Goal: Information Seeking & Learning: Learn about a topic

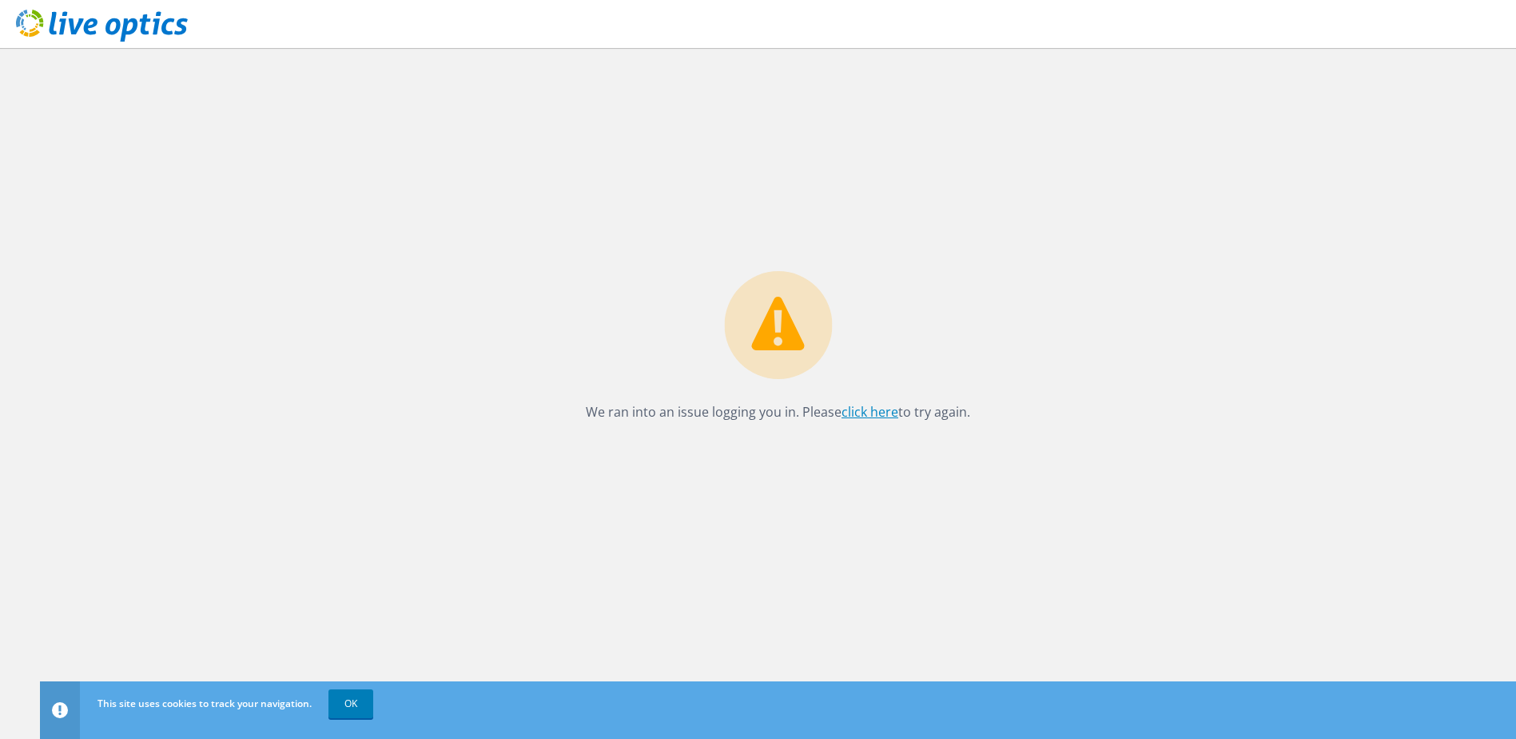
click at [866, 408] on link "click here" at bounding box center [870, 412] width 57 height 18
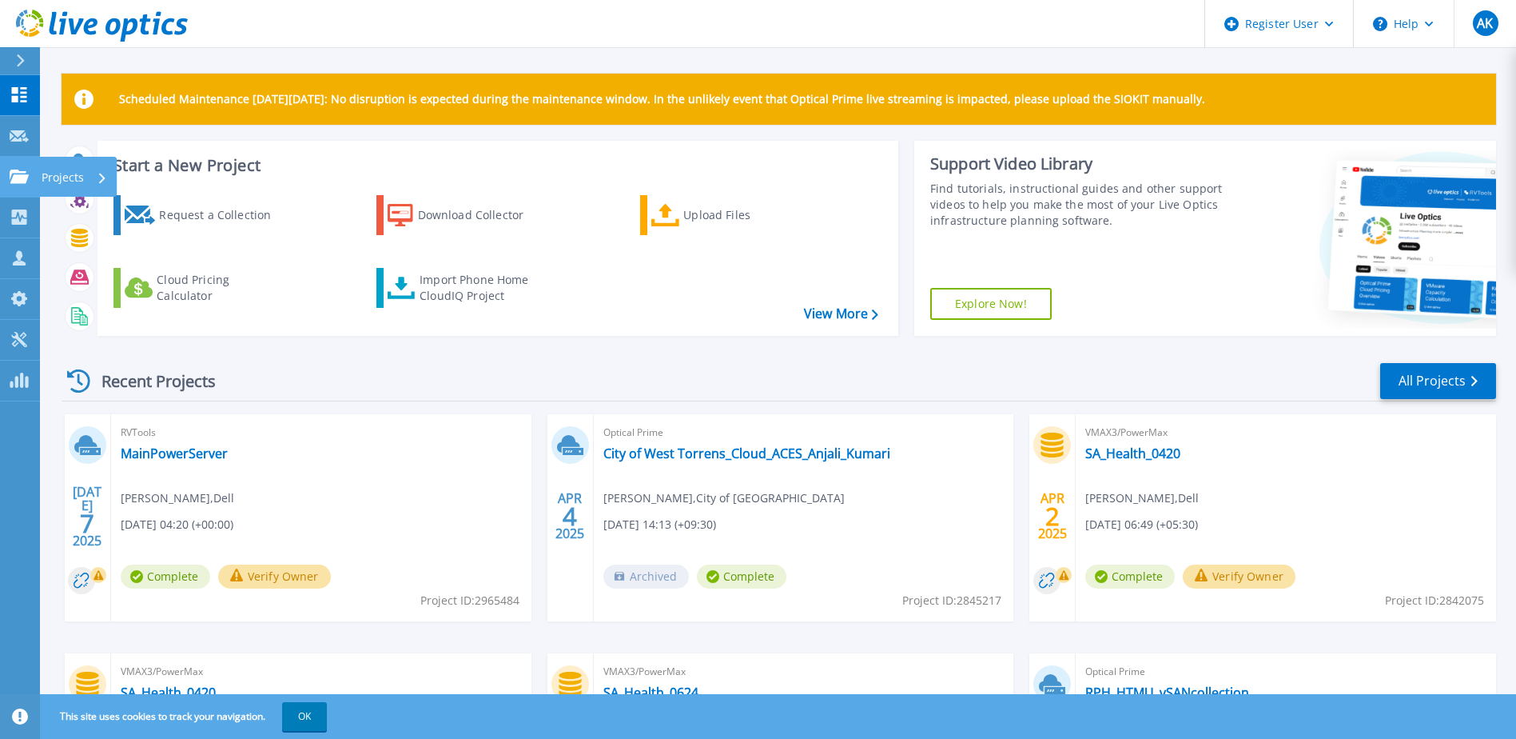
click at [27, 169] on div at bounding box center [19, 176] width 19 height 14
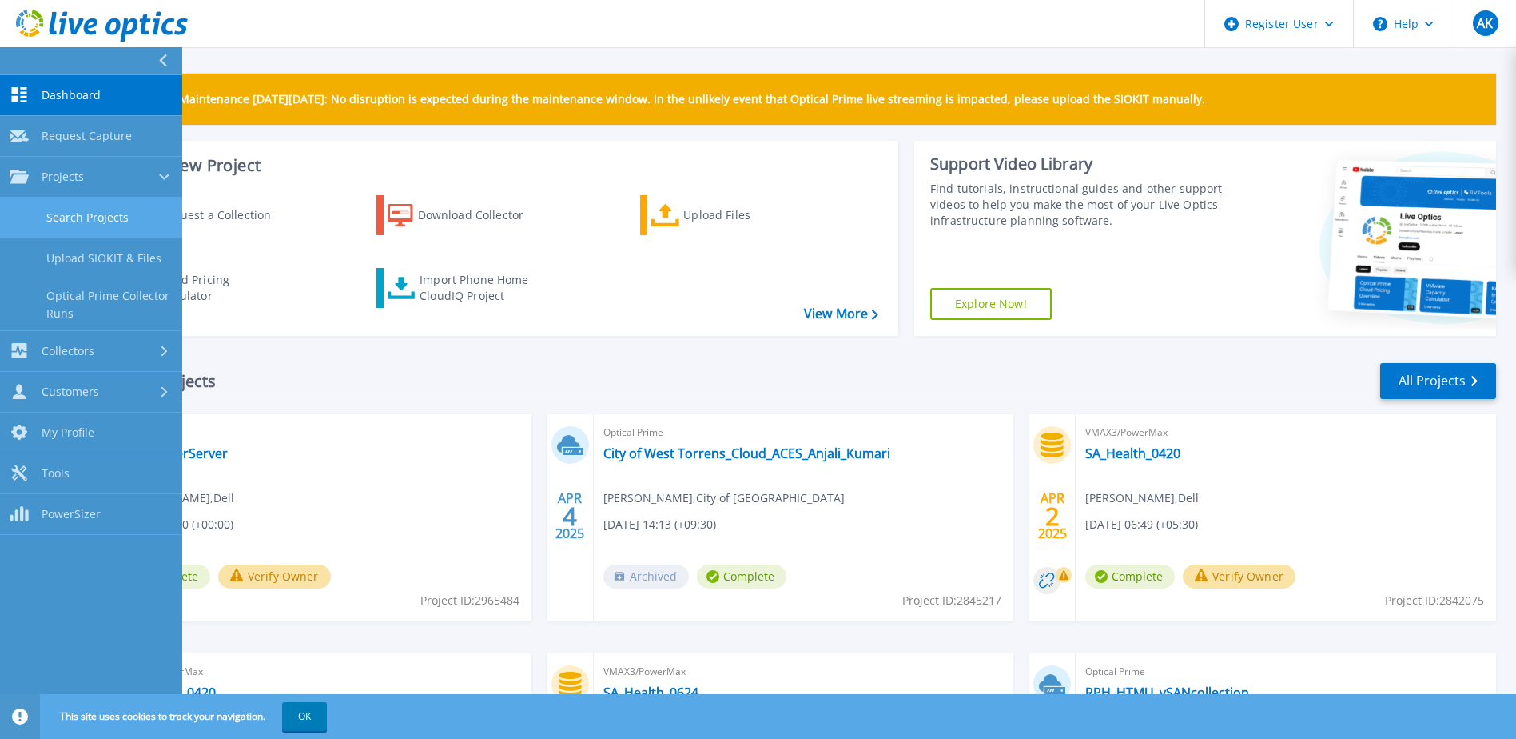
click at [60, 215] on link "Search Projects" at bounding box center [91, 217] width 182 height 41
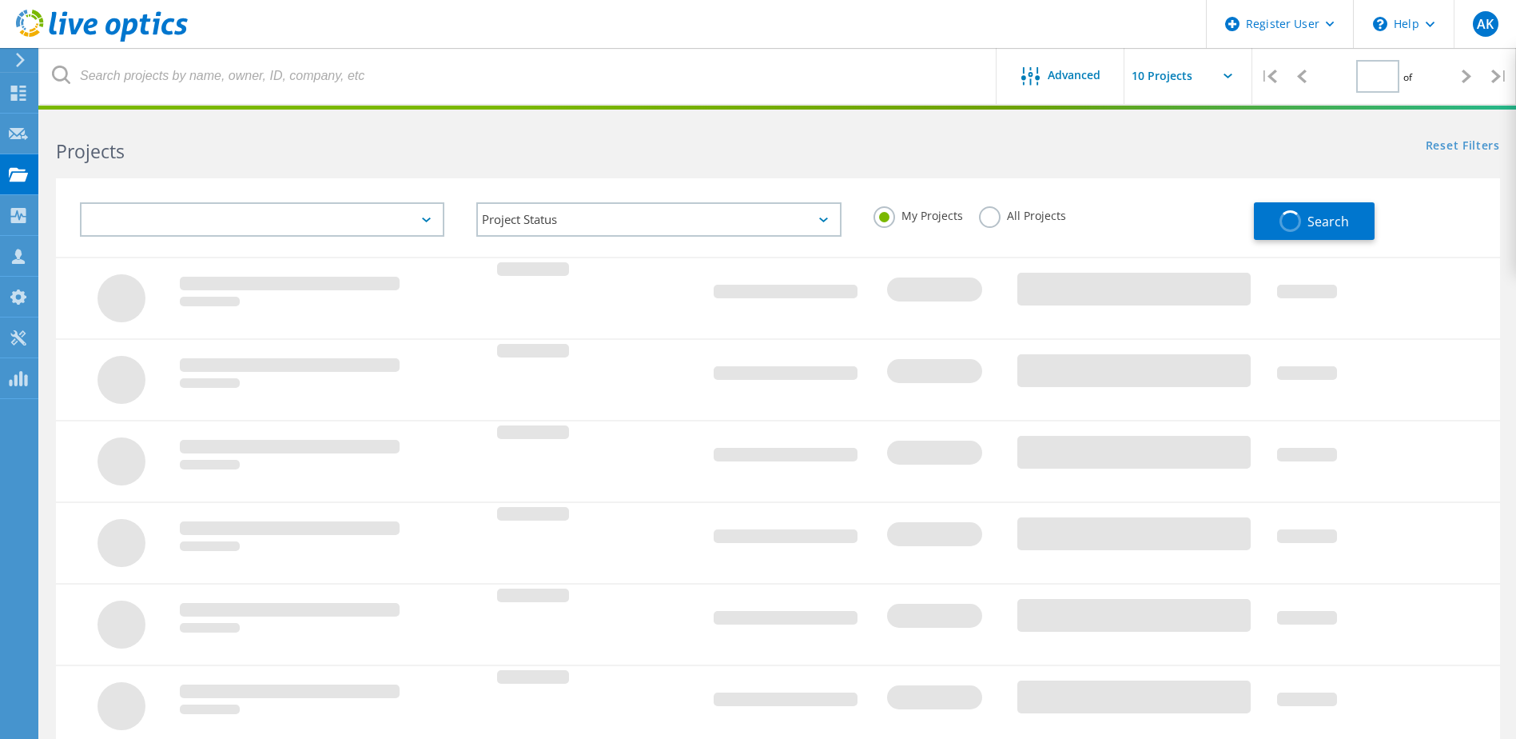
type input "1"
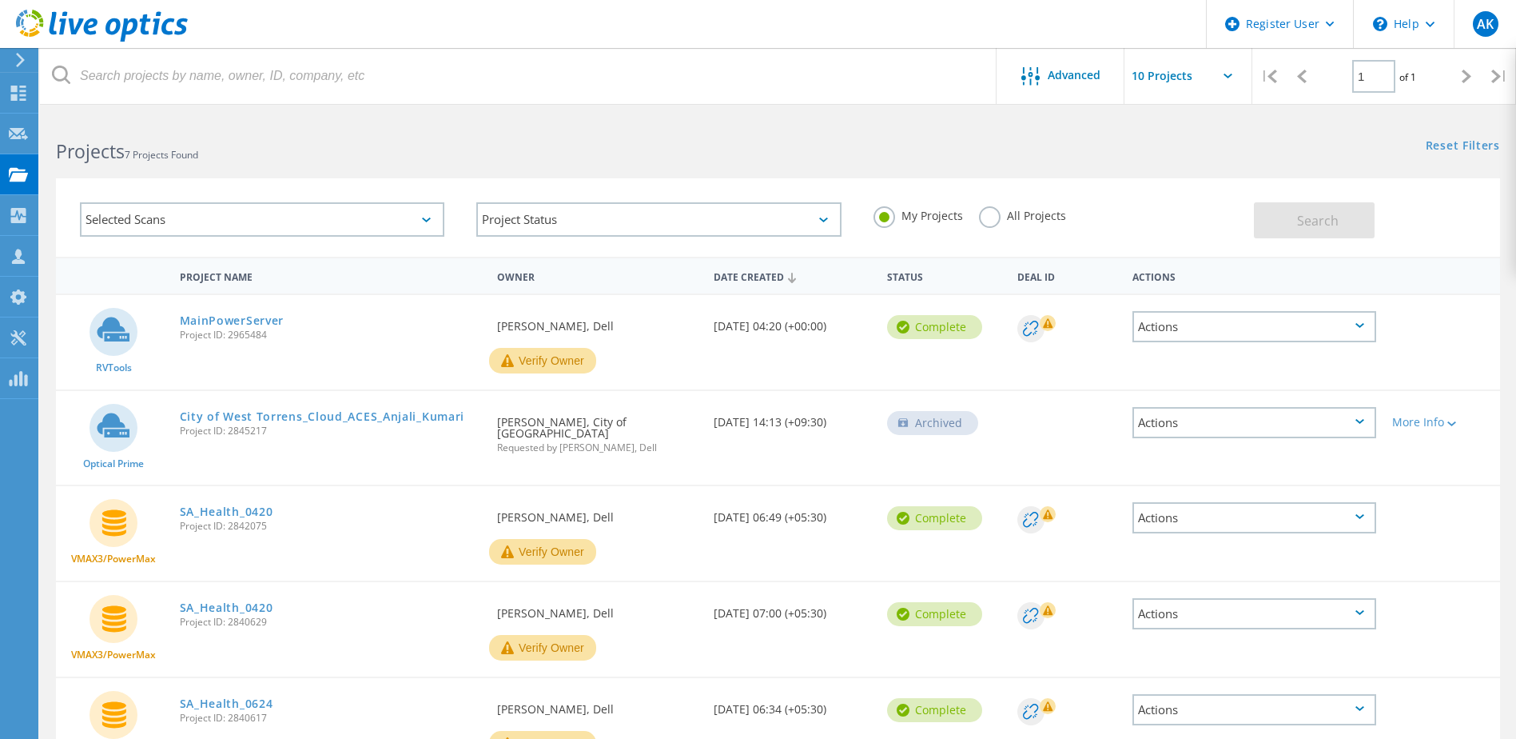
click at [986, 221] on label "All Projects" at bounding box center [1022, 213] width 87 height 15
click at [0, 0] on input "All Projects" at bounding box center [0, 0] width 0 height 0
click at [402, 217] on div "Selected Scans" at bounding box center [262, 219] width 365 height 34
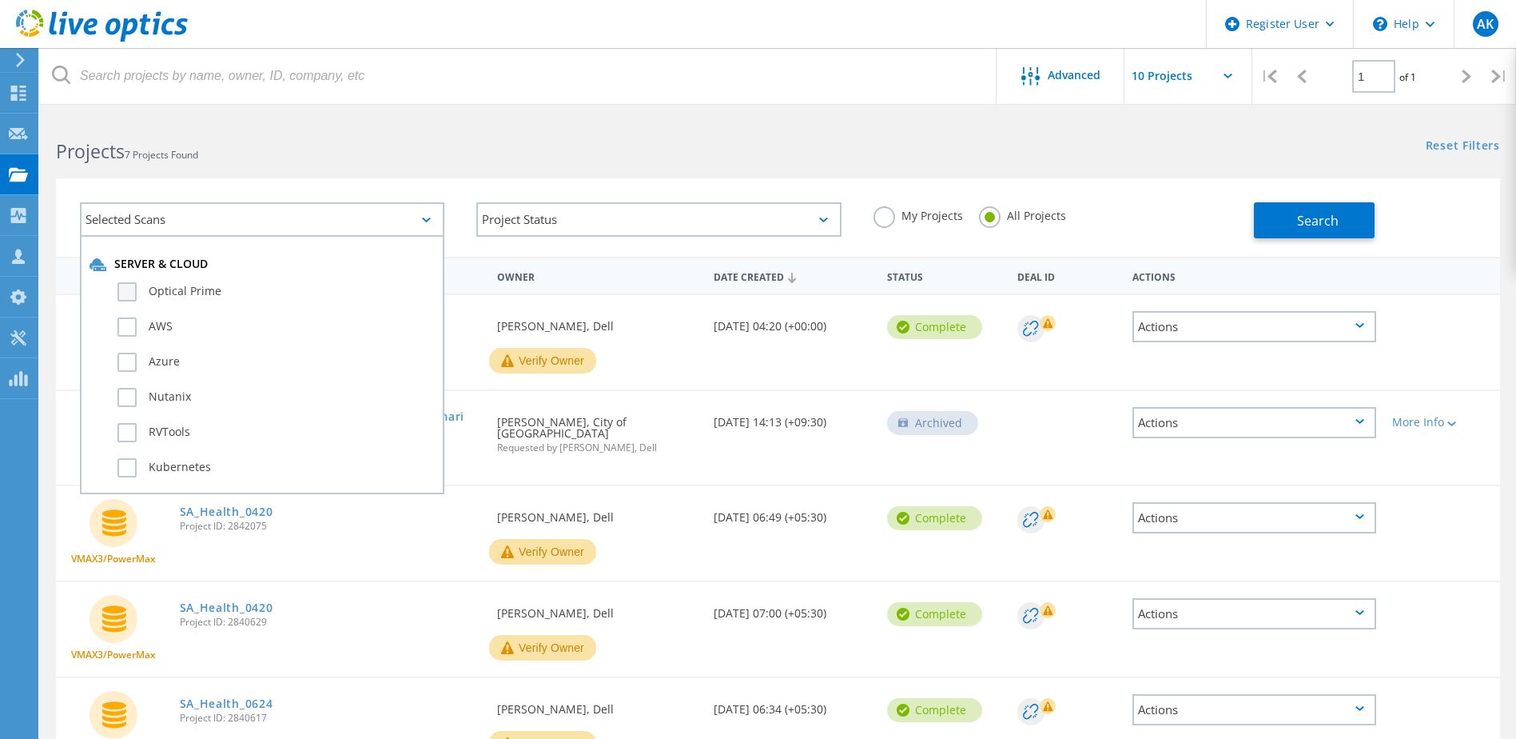
click at [269, 295] on label "Optical Prime" at bounding box center [276, 291] width 317 height 19
click at [0, 0] on input "Optical Prime" at bounding box center [0, 0] width 0 height 0
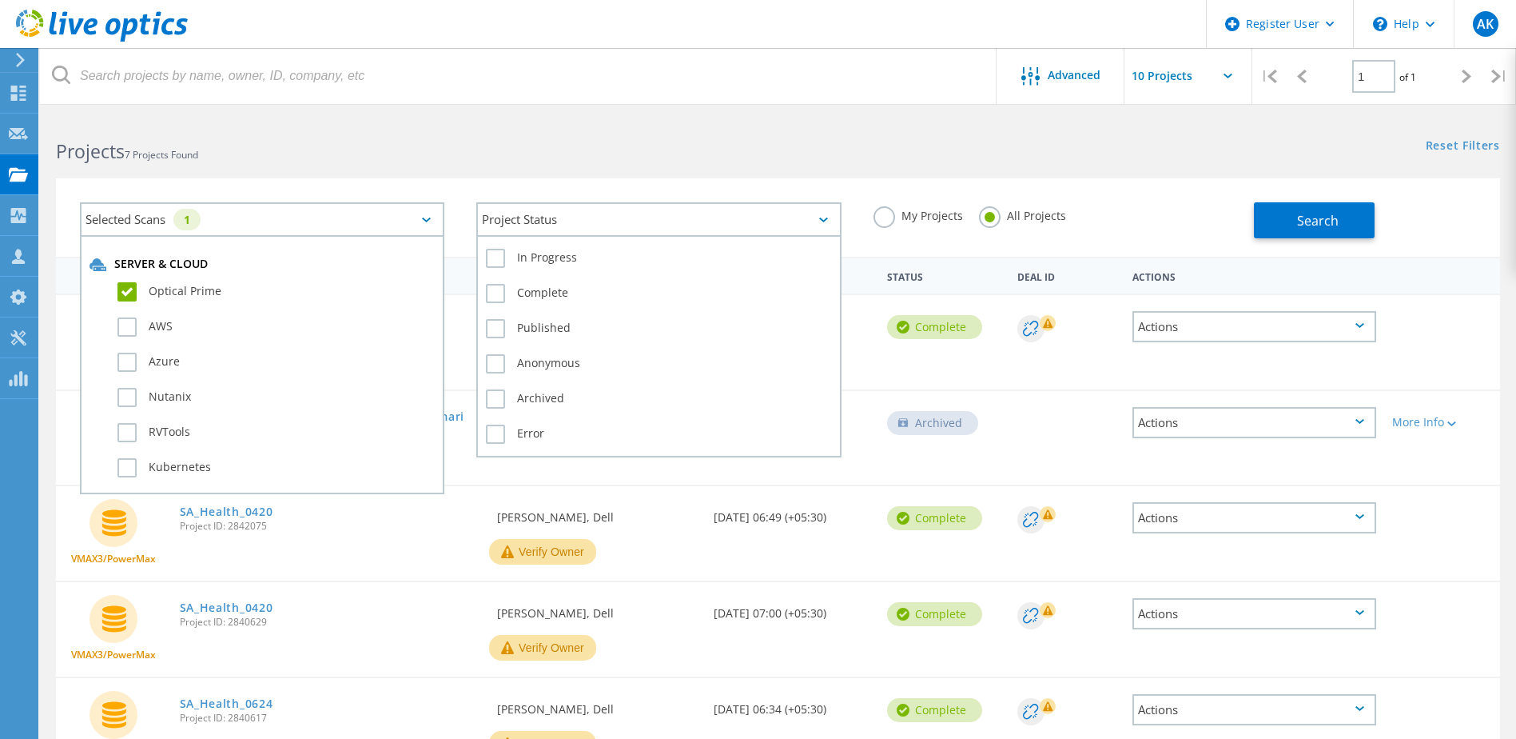
click at [603, 217] on div "Project Status" at bounding box center [658, 219] width 365 height 34
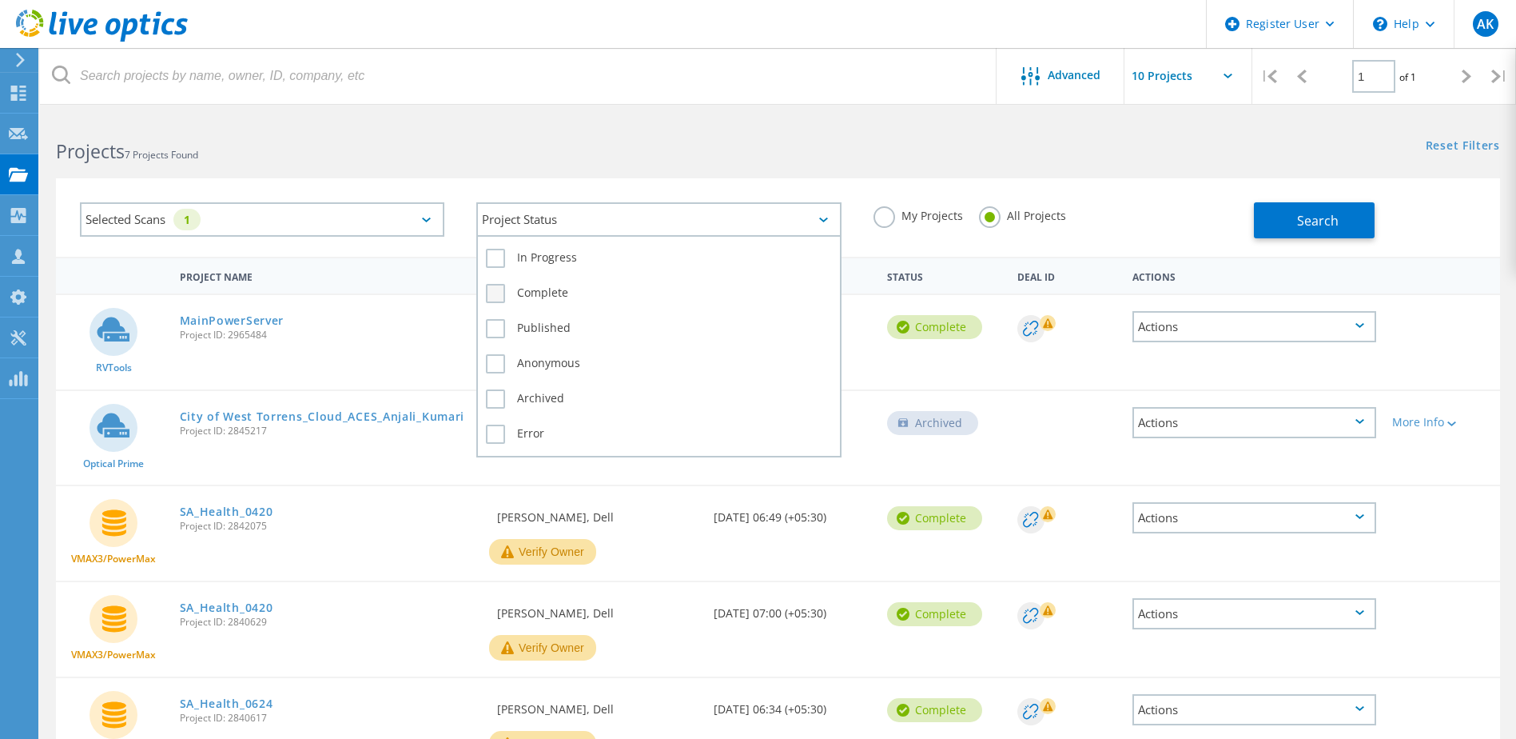
click at [592, 300] on label "Complete" at bounding box center [658, 293] width 345 height 19
click at [0, 0] on input "Complete" at bounding box center [0, 0] width 0 height 0
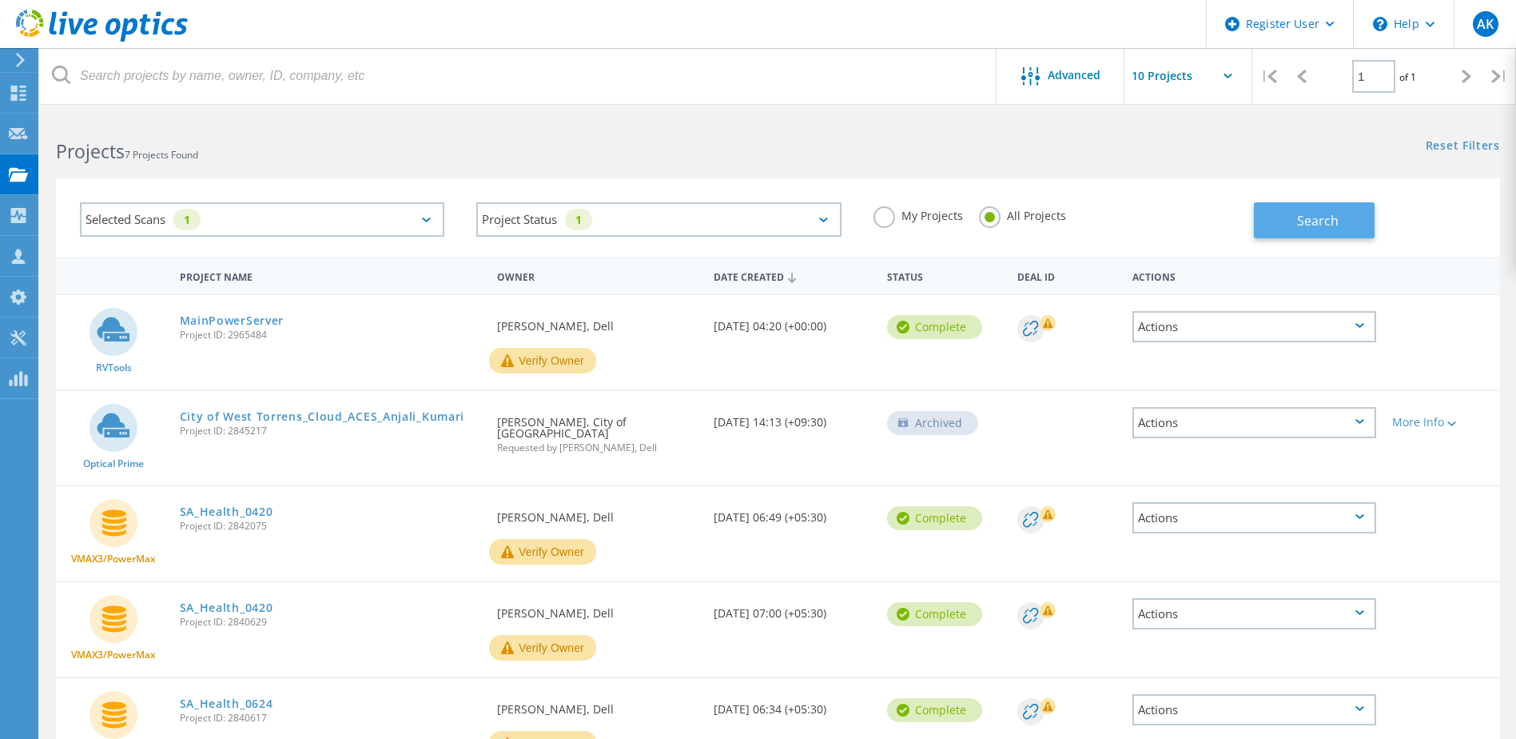
click at [1312, 217] on span "Search" at bounding box center [1318, 221] width 42 height 18
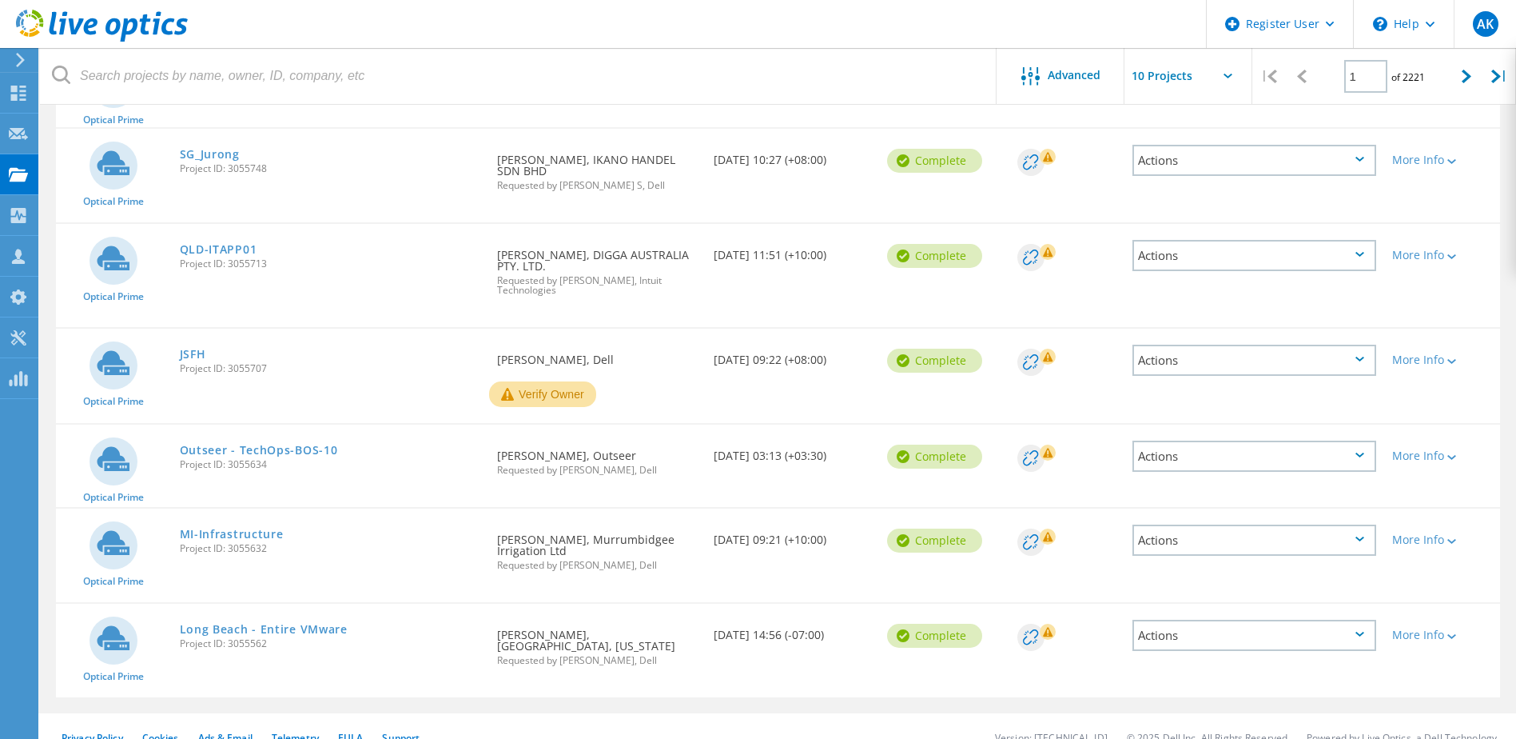
scroll to position [533, 0]
click at [245, 527] on link "MI-Infrastructure" at bounding box center [232, 532] width 104 height 11
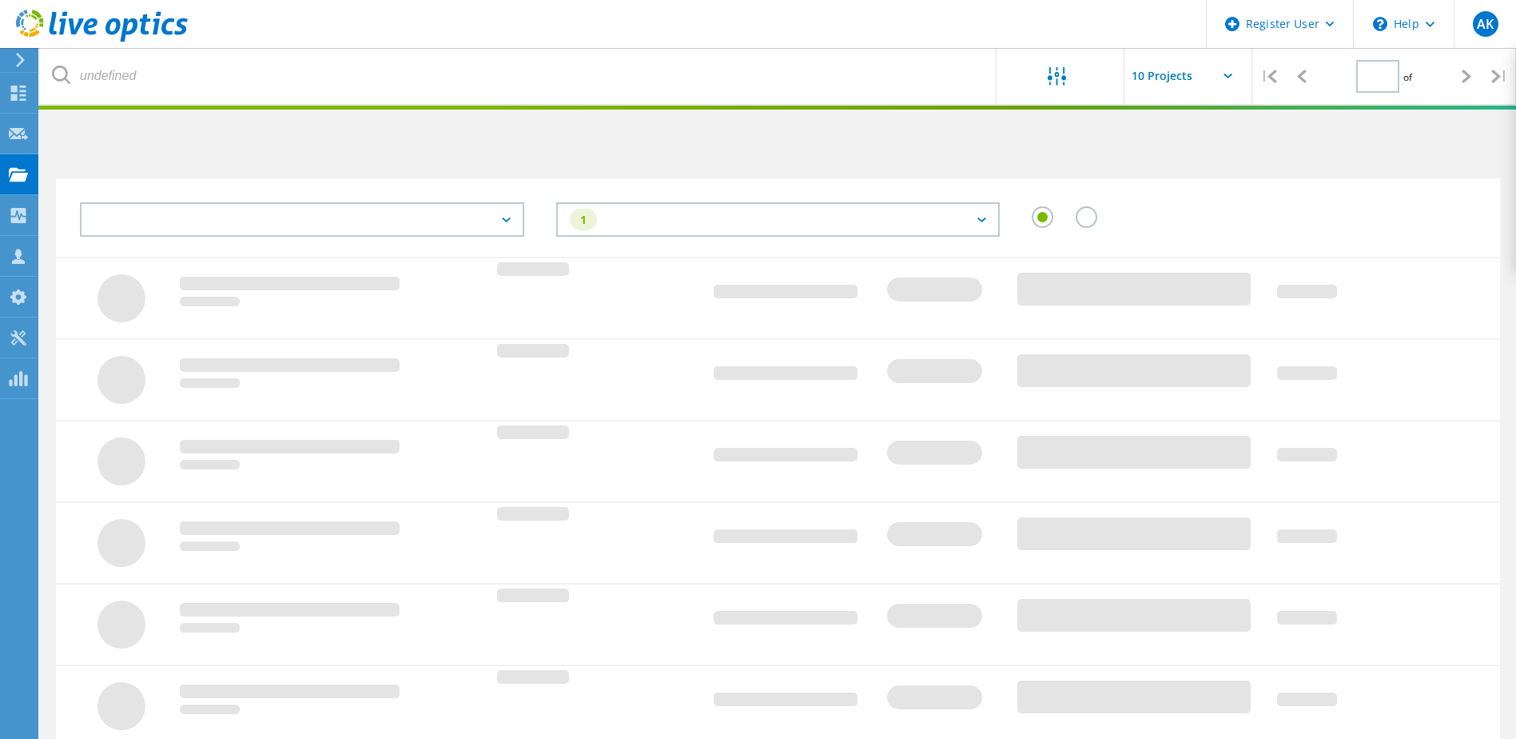
type input "1"
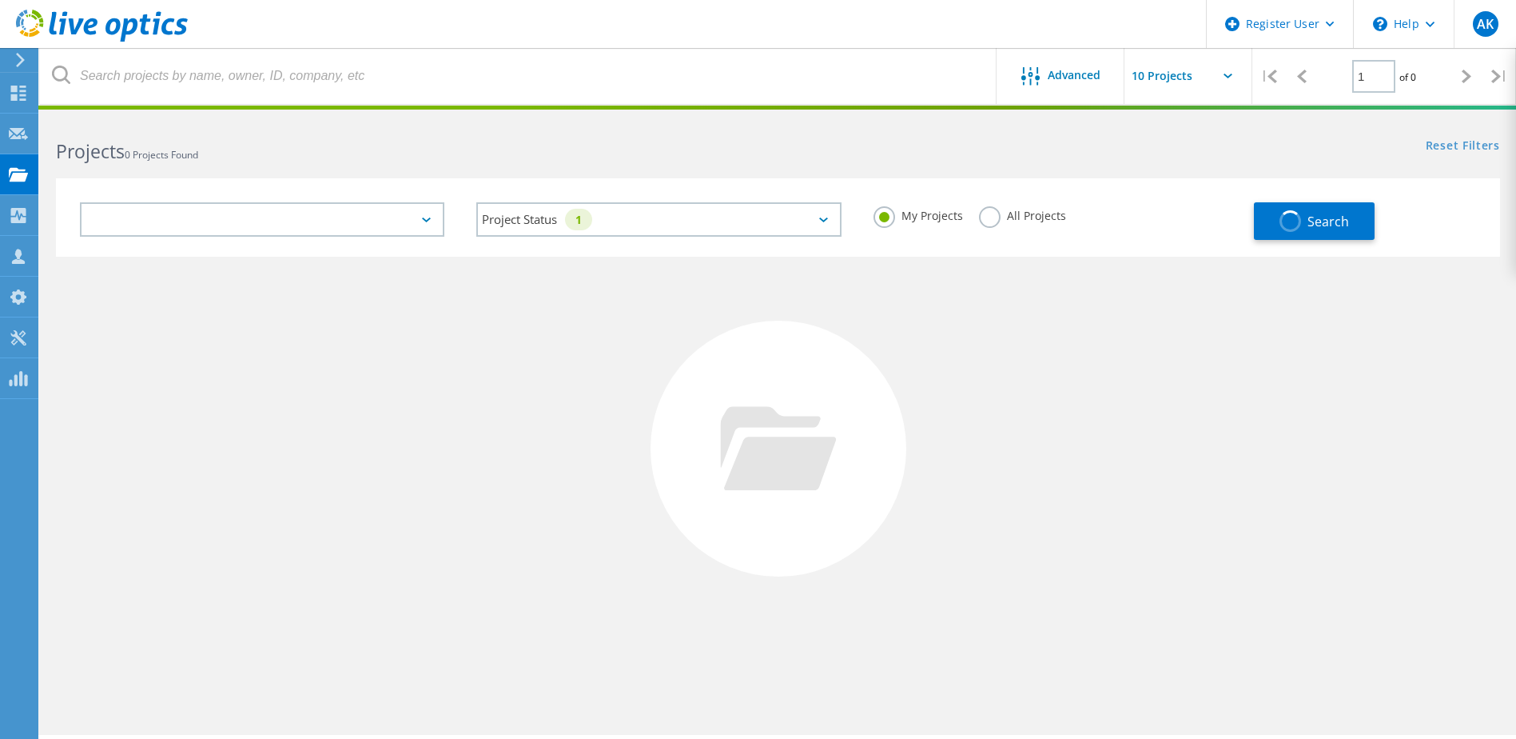
scroll to position [44, 0]
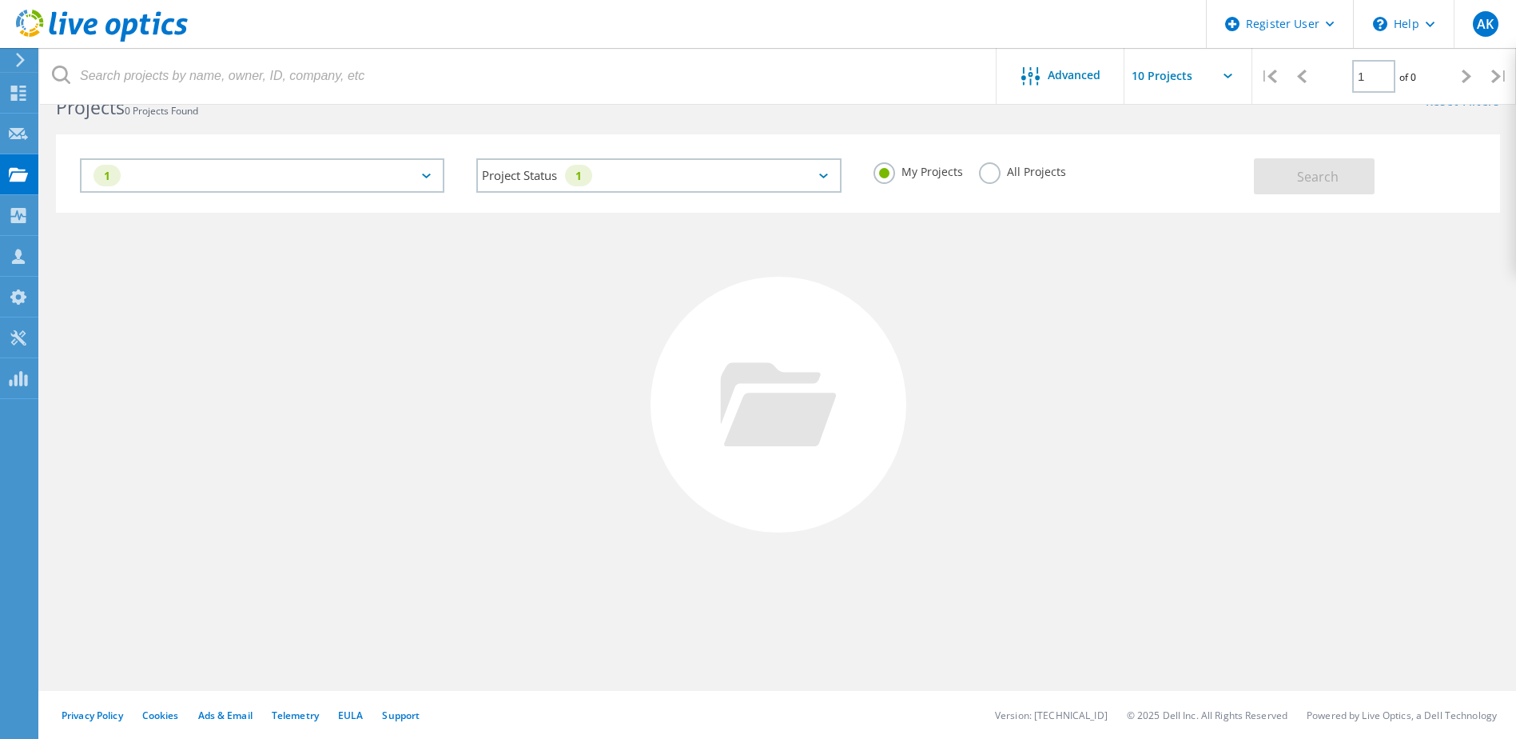
click at [986, 174] on label "All Projects" at bounding box center [1022, 169] width 87 height 15
click at [0, 0] on input "All Projects" at bounding box center [0, 0] width 0 height 0
click at [1318, 169] on span "Search" at bounding box center [1318, 177] width 42 height 18
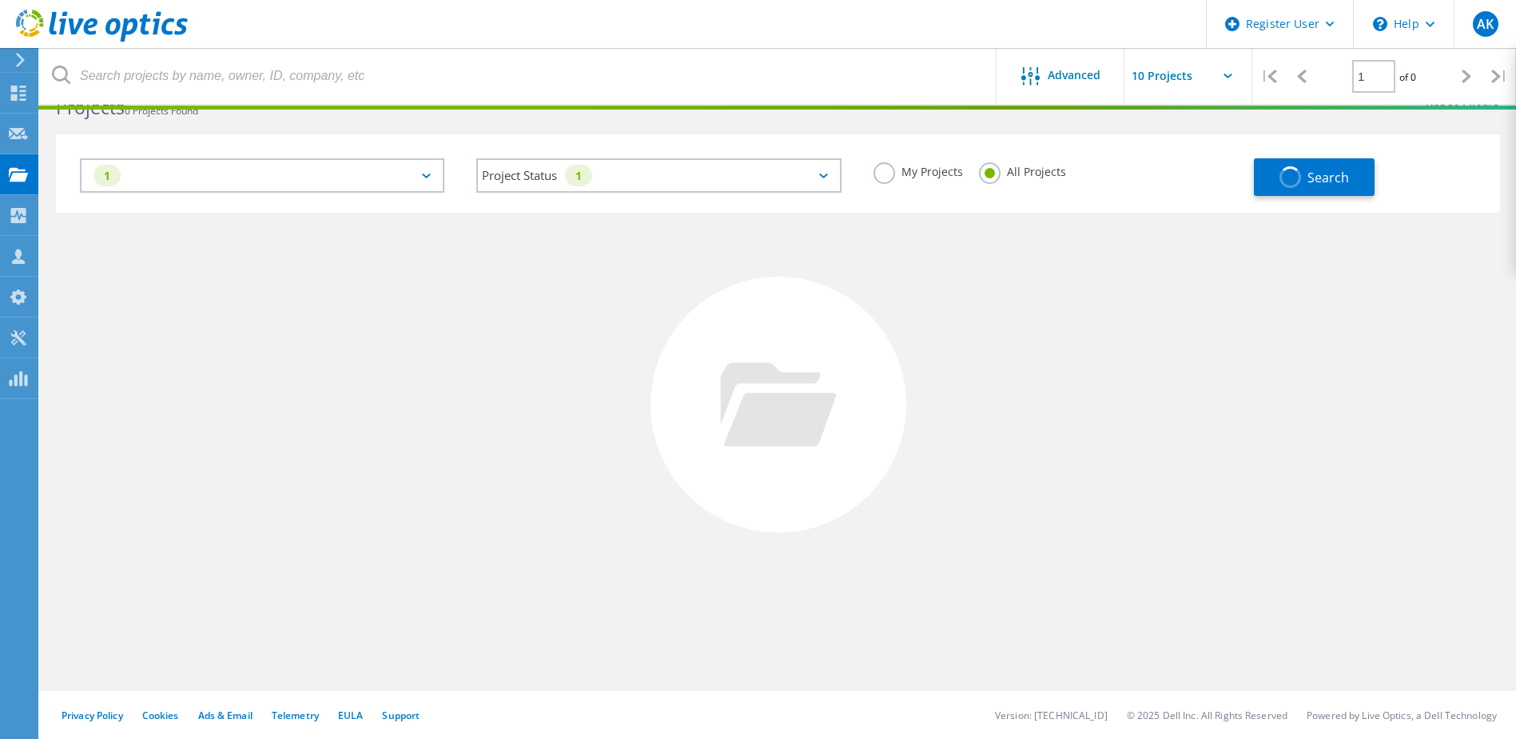
click at [1224, 72] on input "text" at bounding box center [1205, 76] width 160 height 56
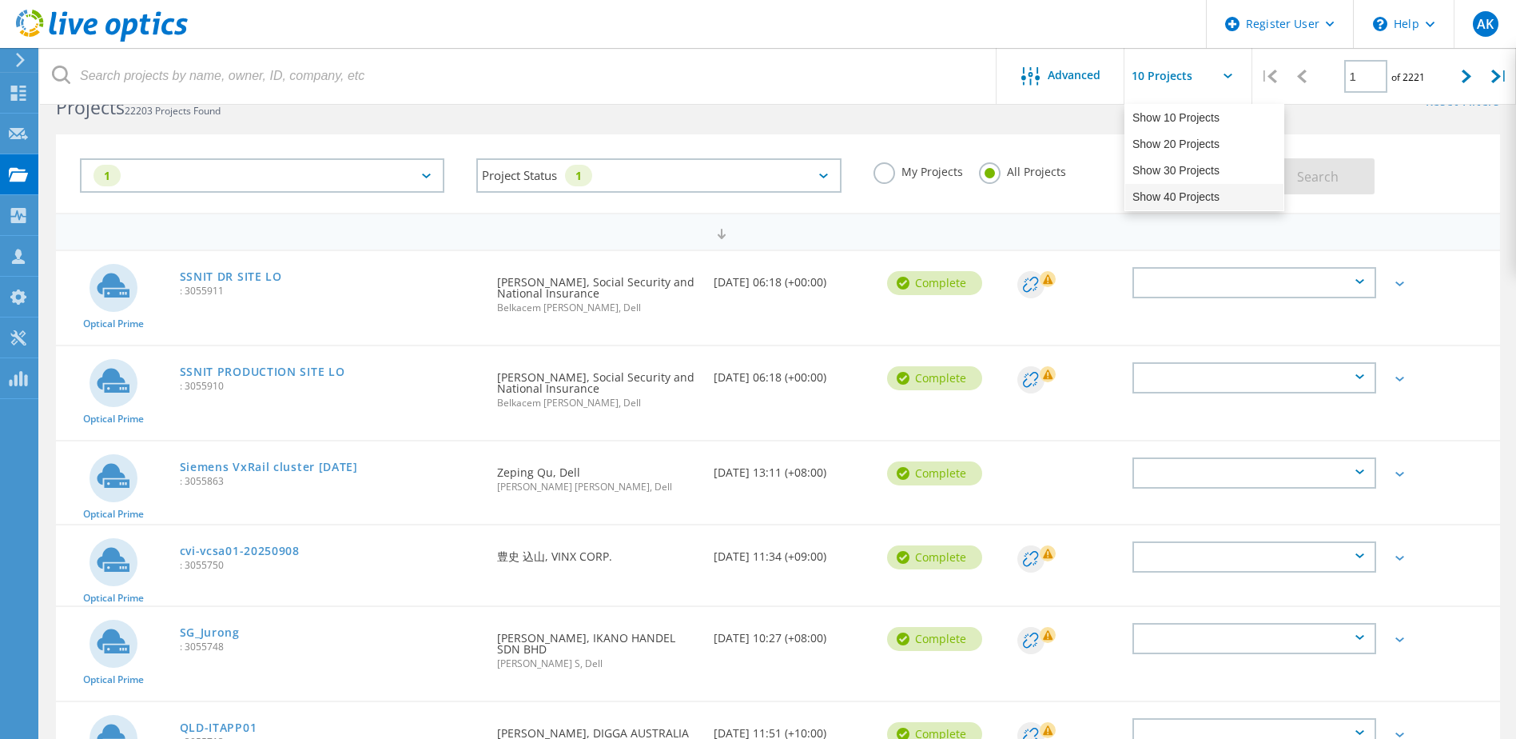
click at [1213, 189] on div "Show 40 Projects" at bounding box center [1204, 197] width 158 height 26
type input "Show 40 Projects"
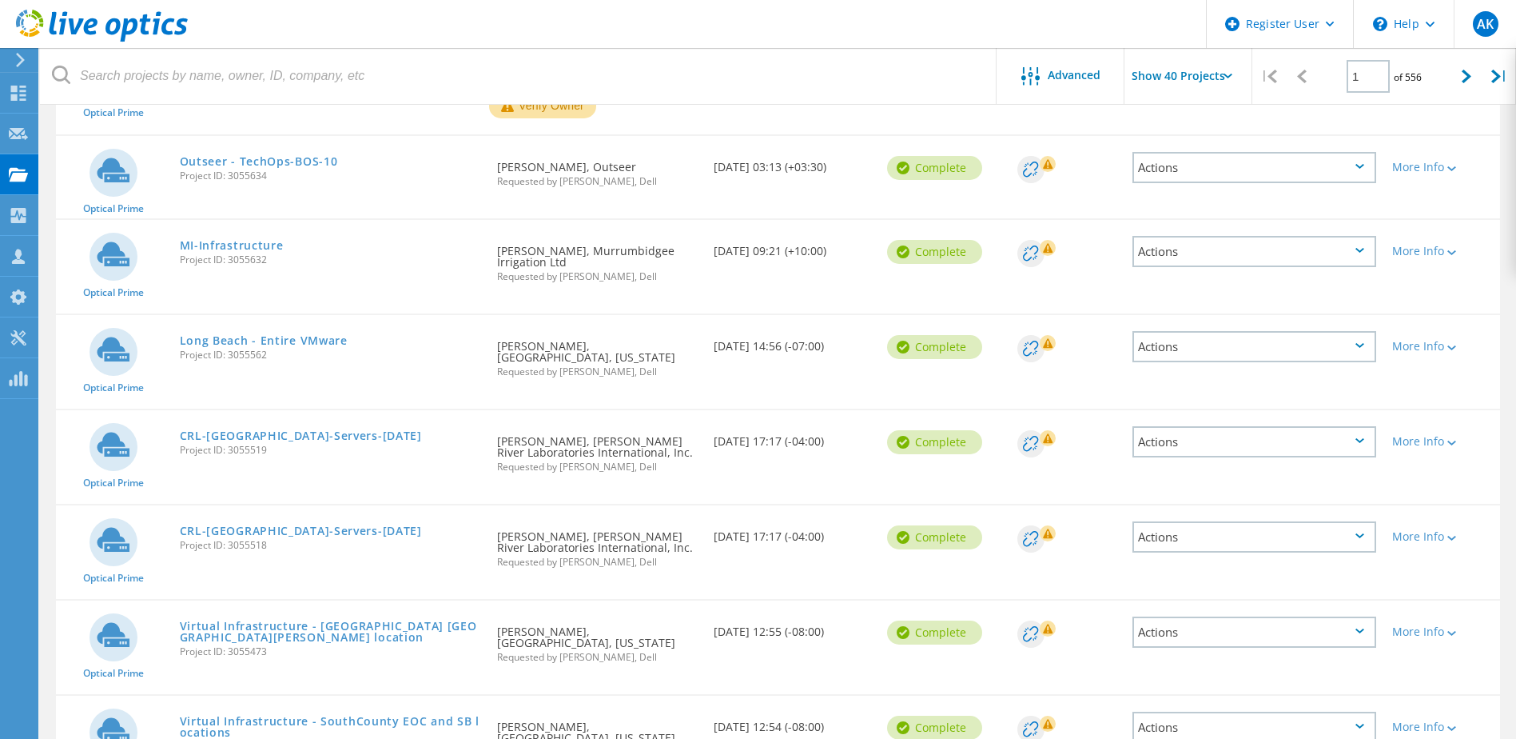
scroll to position [843, 0]
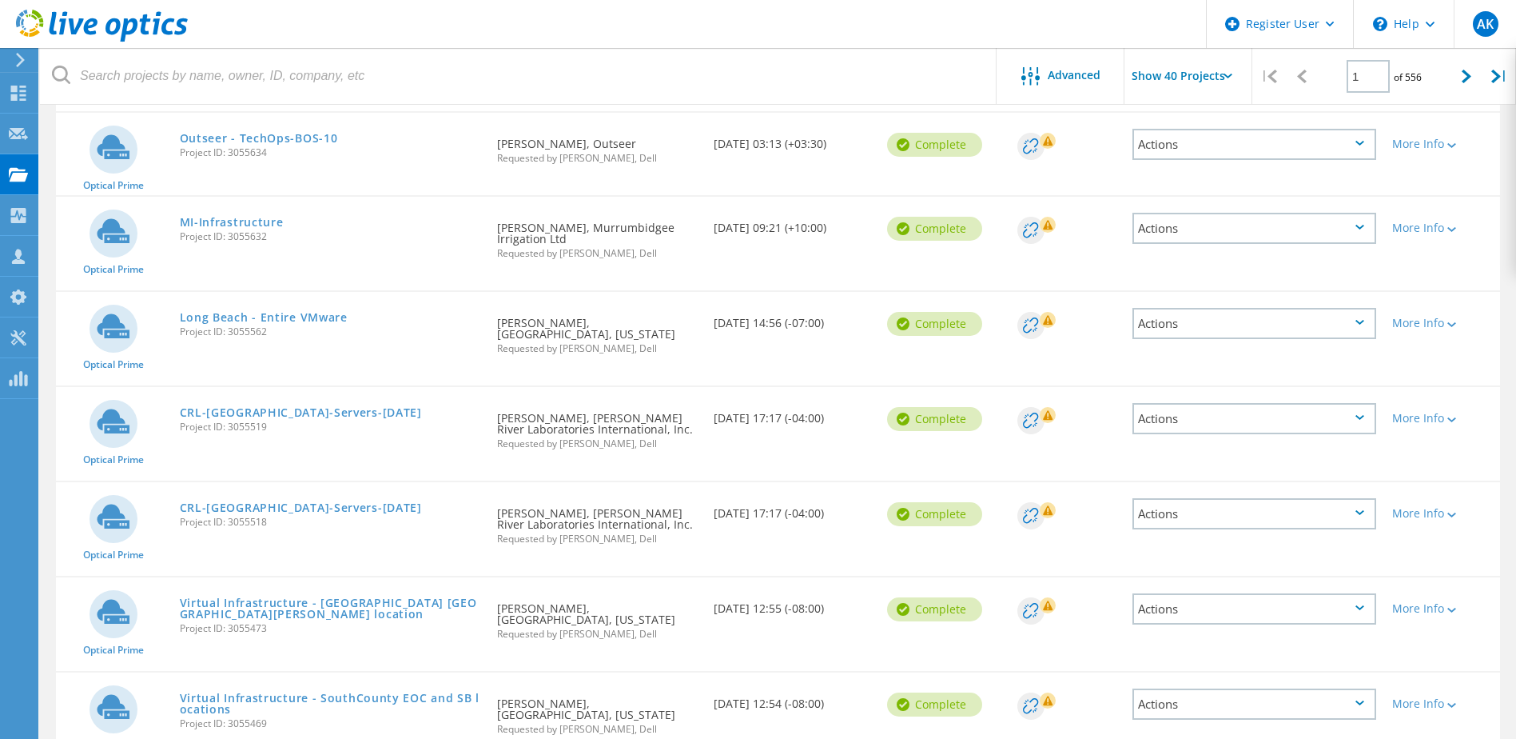
click at [330, 502] on link "CRL-Charleston-Servers-29-August-2025" at bounding box center [301, 507] width 242 height 11
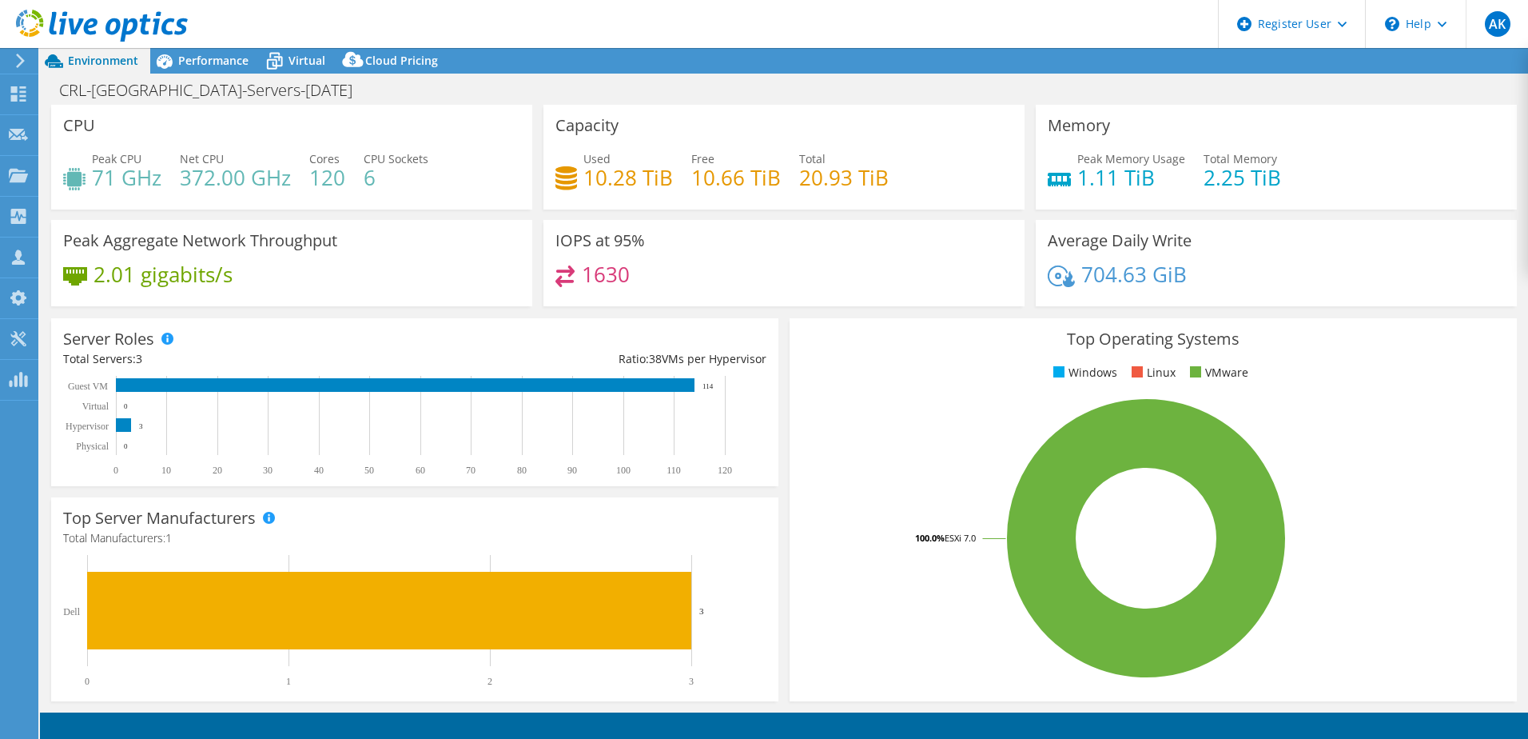
select select "USD"
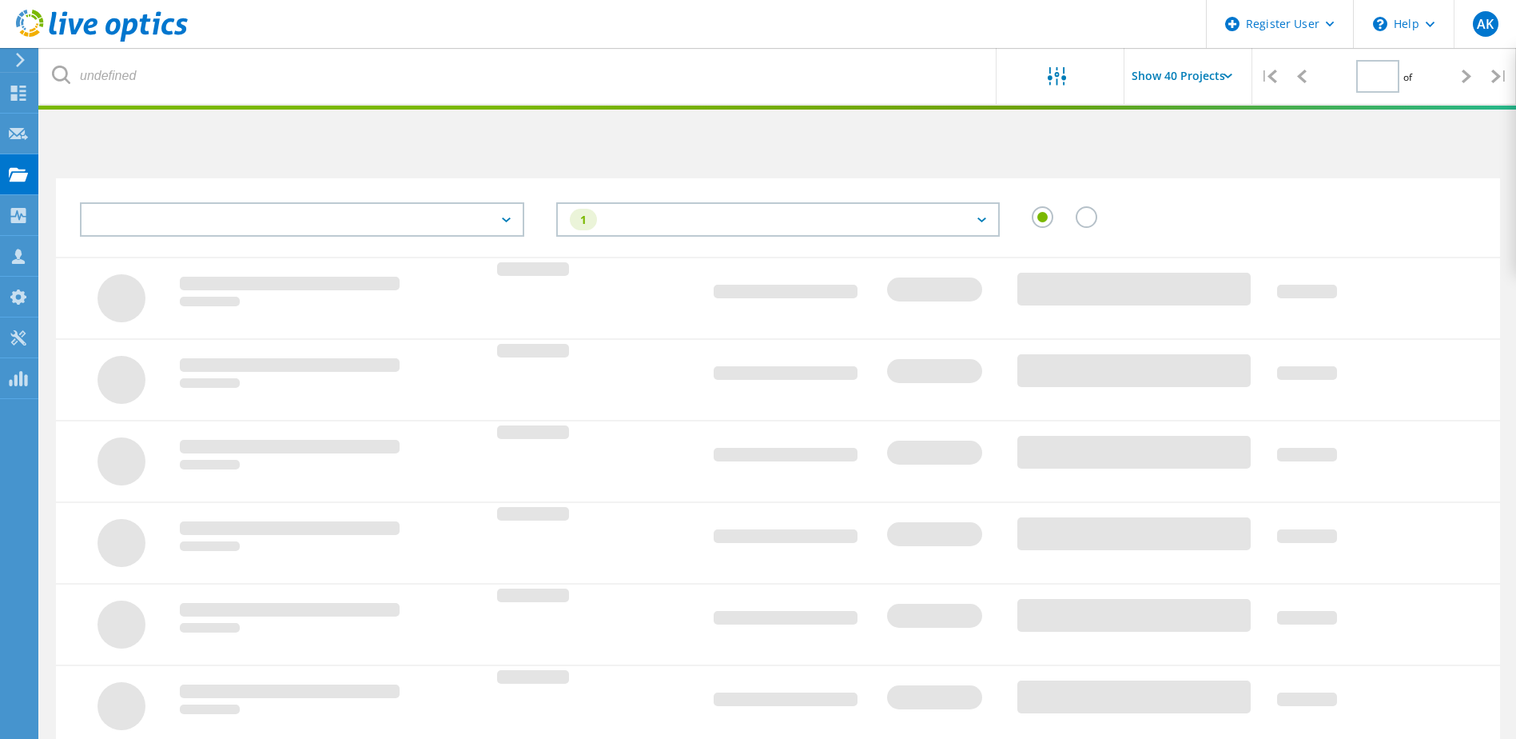
type input "1"
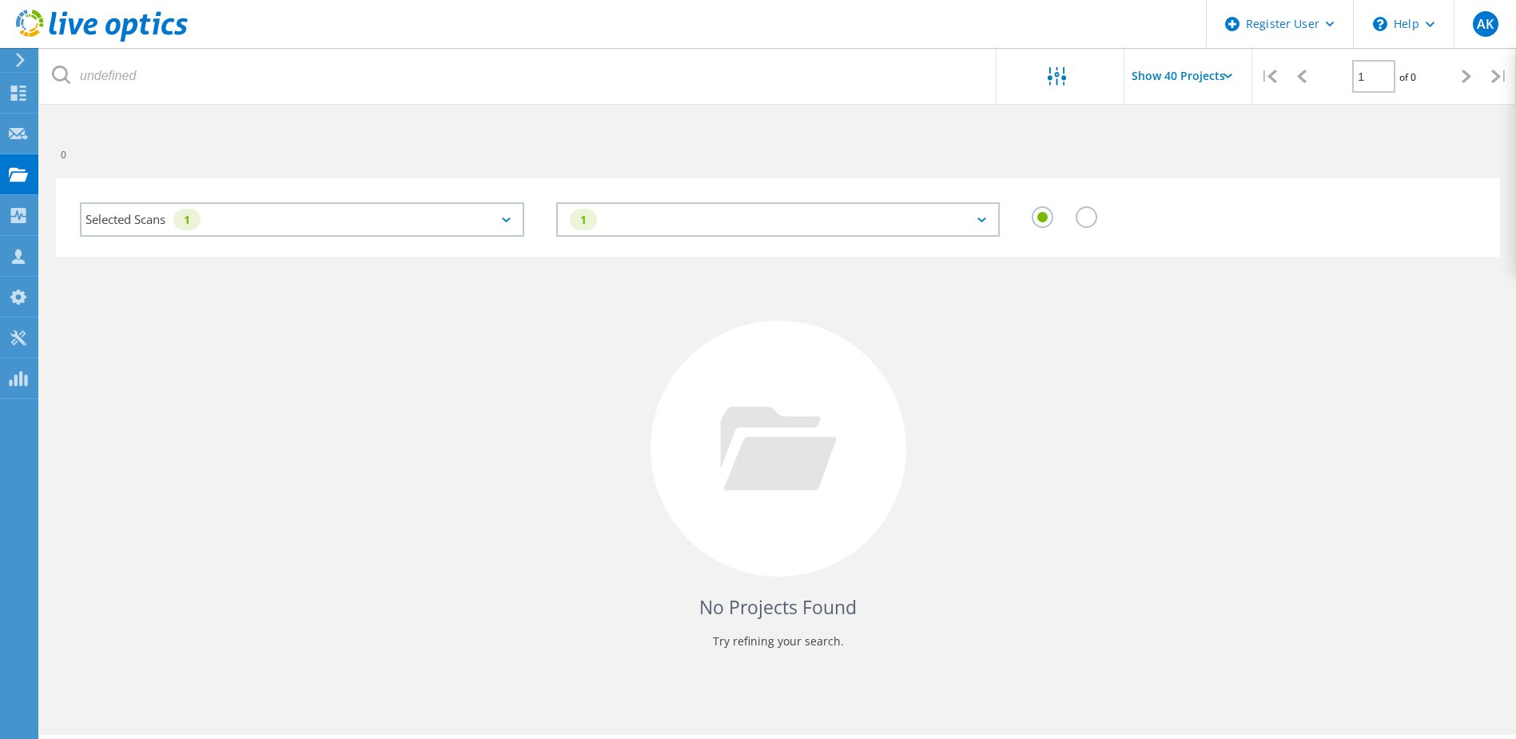
scroll to position [44, 0]
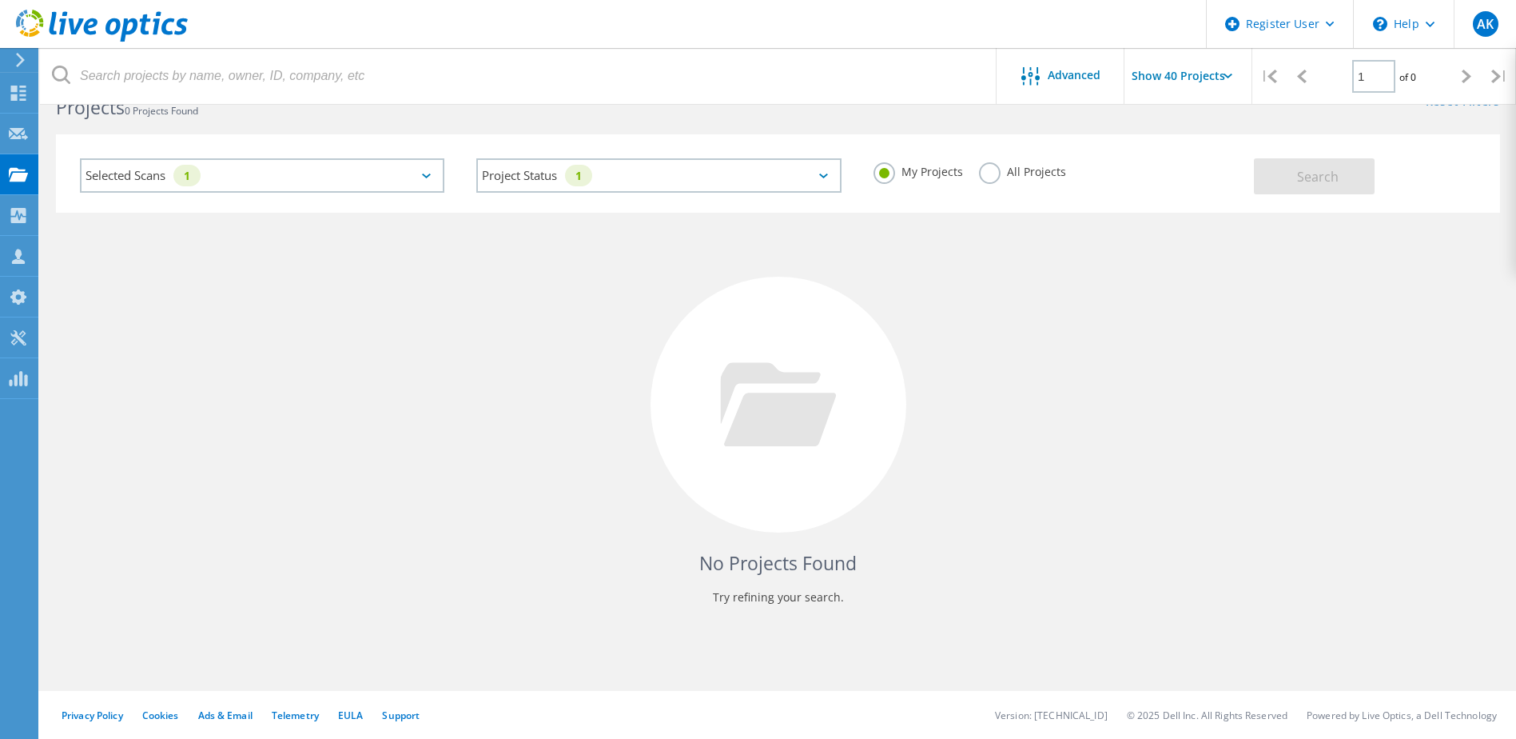
click at [990, 172] on label "All Projects" at bounding box center [1022, 169] width 87 height 15
click at [0, 0] on input "All Projects" at bounding box center [0, 0] width 0 height 0
click at [1305, 183] on span "Search" at bounding box center [1318, 177] width 42 height 18
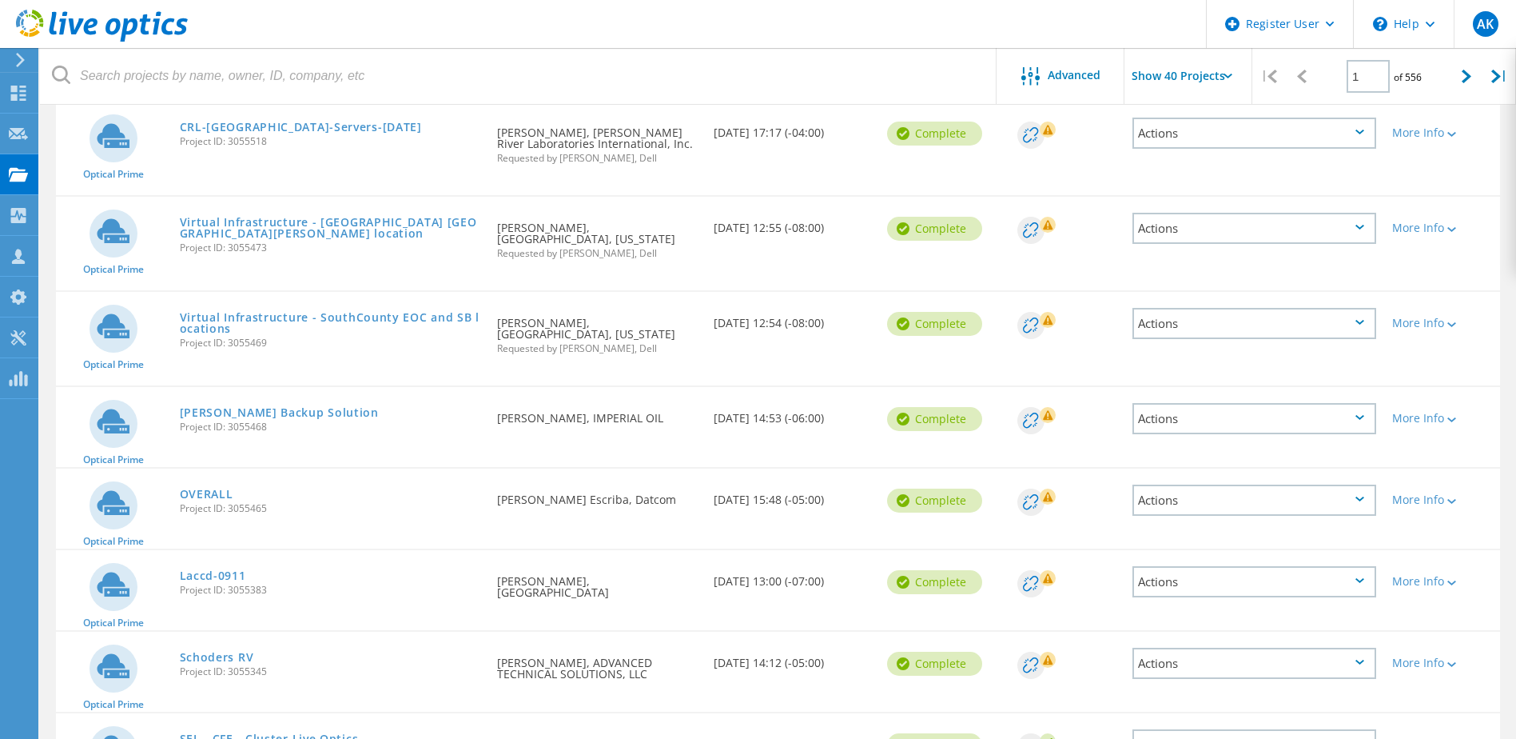
scroll to position [1243, 0]
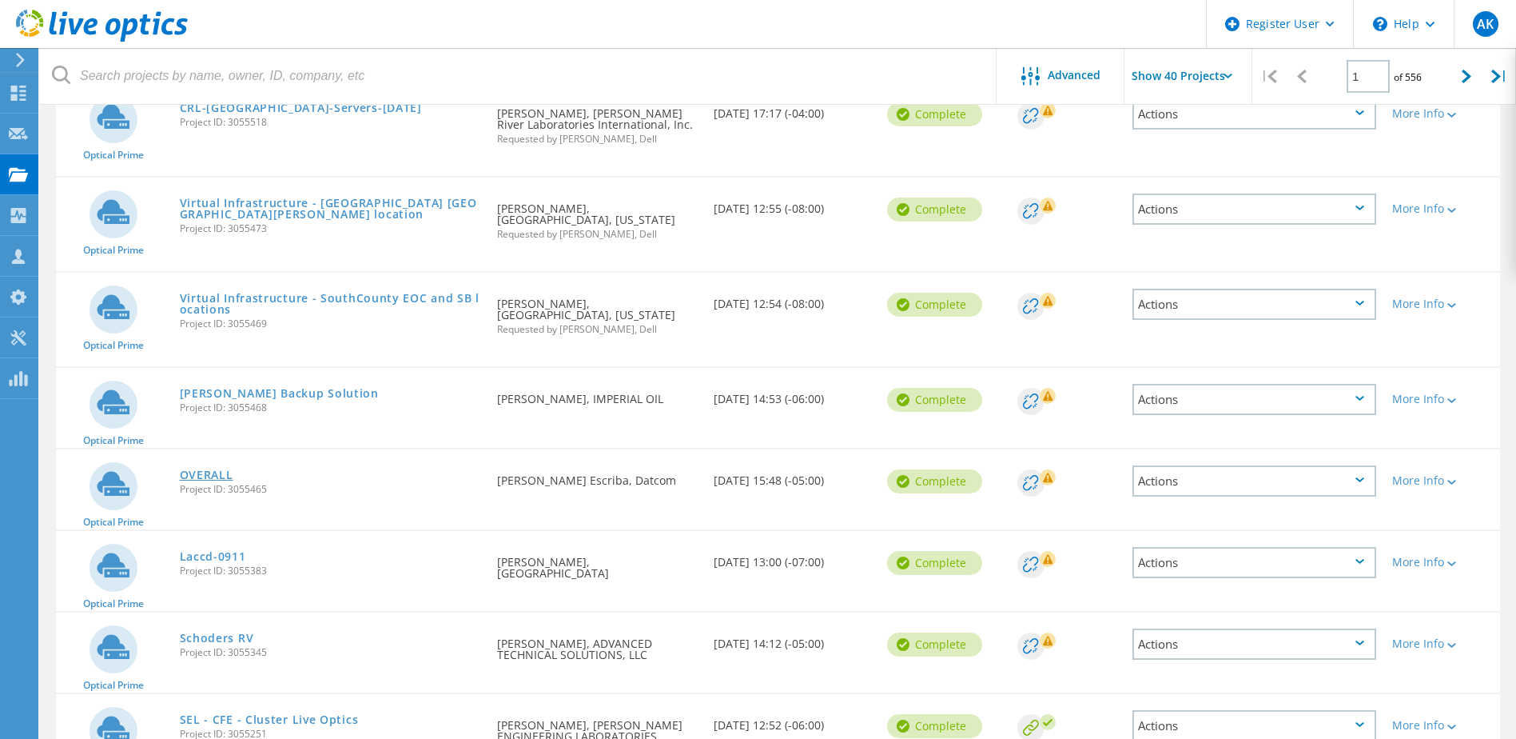
click at [208, 469] on link "OVERALL" at bounding box center [207, 474] width 54 height 11
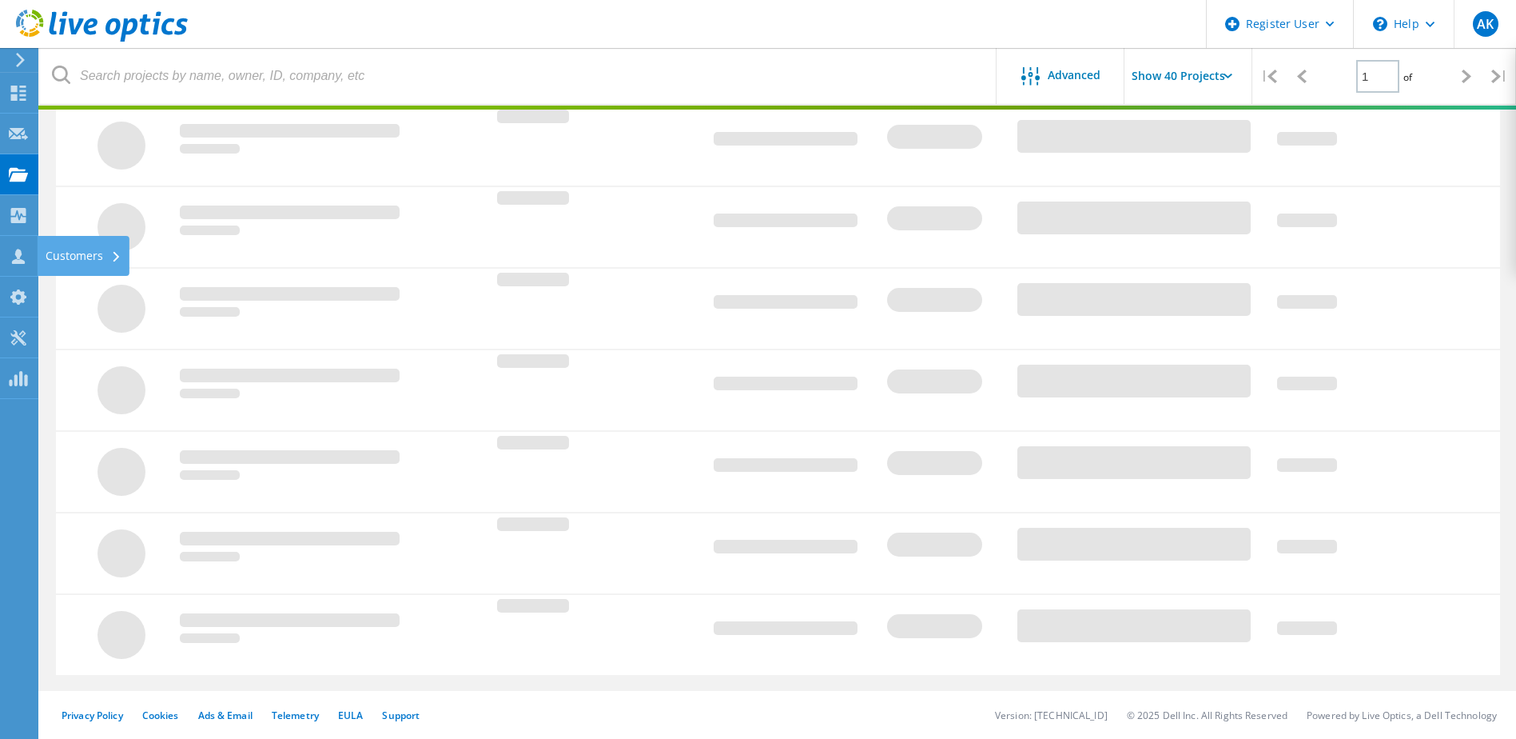
scroll to position [44, 0]
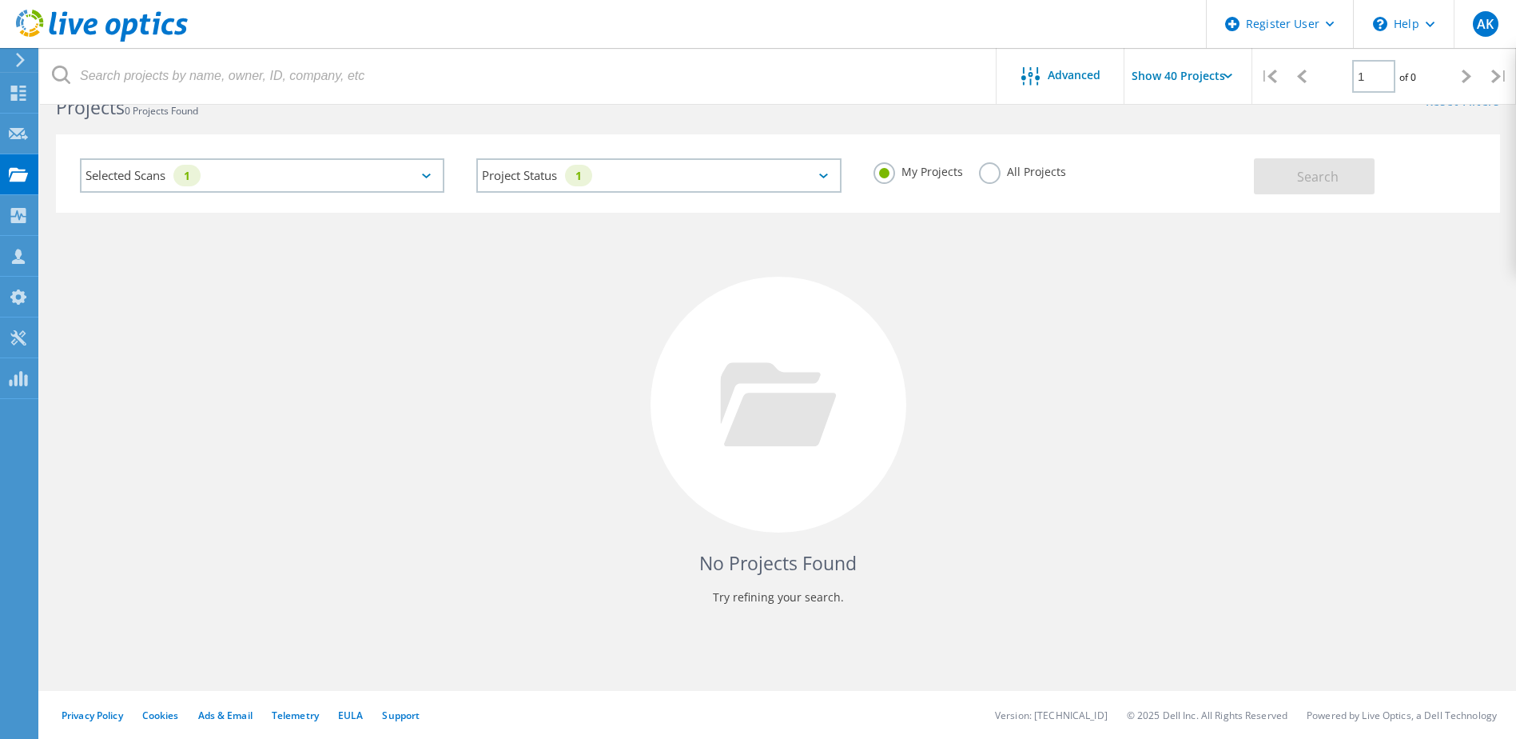
click at [985, 177] on label "All Projects" at bounding box center [1022, 169] width 87 height 15
click at [0, 0] on input "All Projects" at bounding box center [0, 0] width 0 height 0
click at [1256, 171] on button "Search" at bounding box center [1314, 176] width 121 height 36
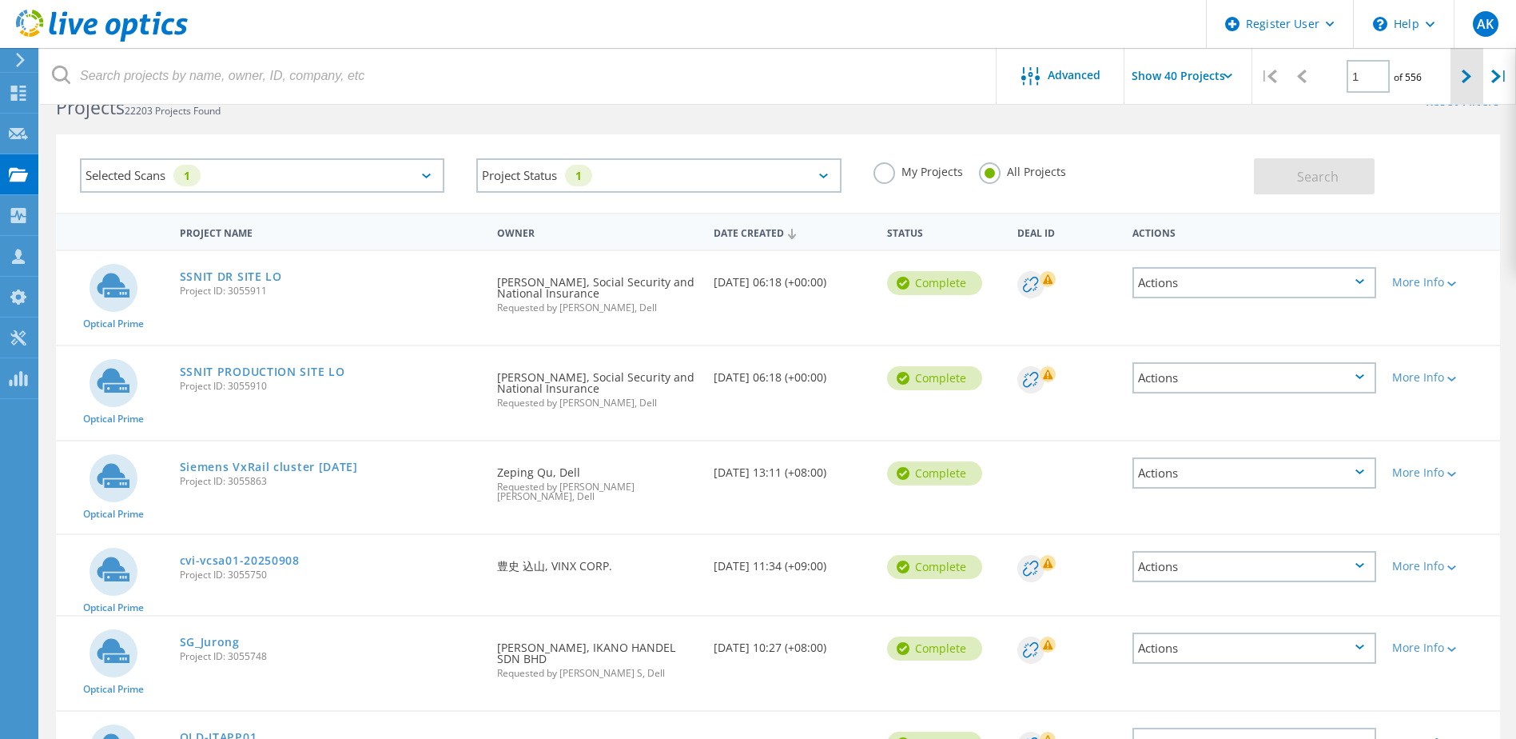
click at [1457, 76] on div at bounding box center [1467, 76] width 33 height 57
type input "2"
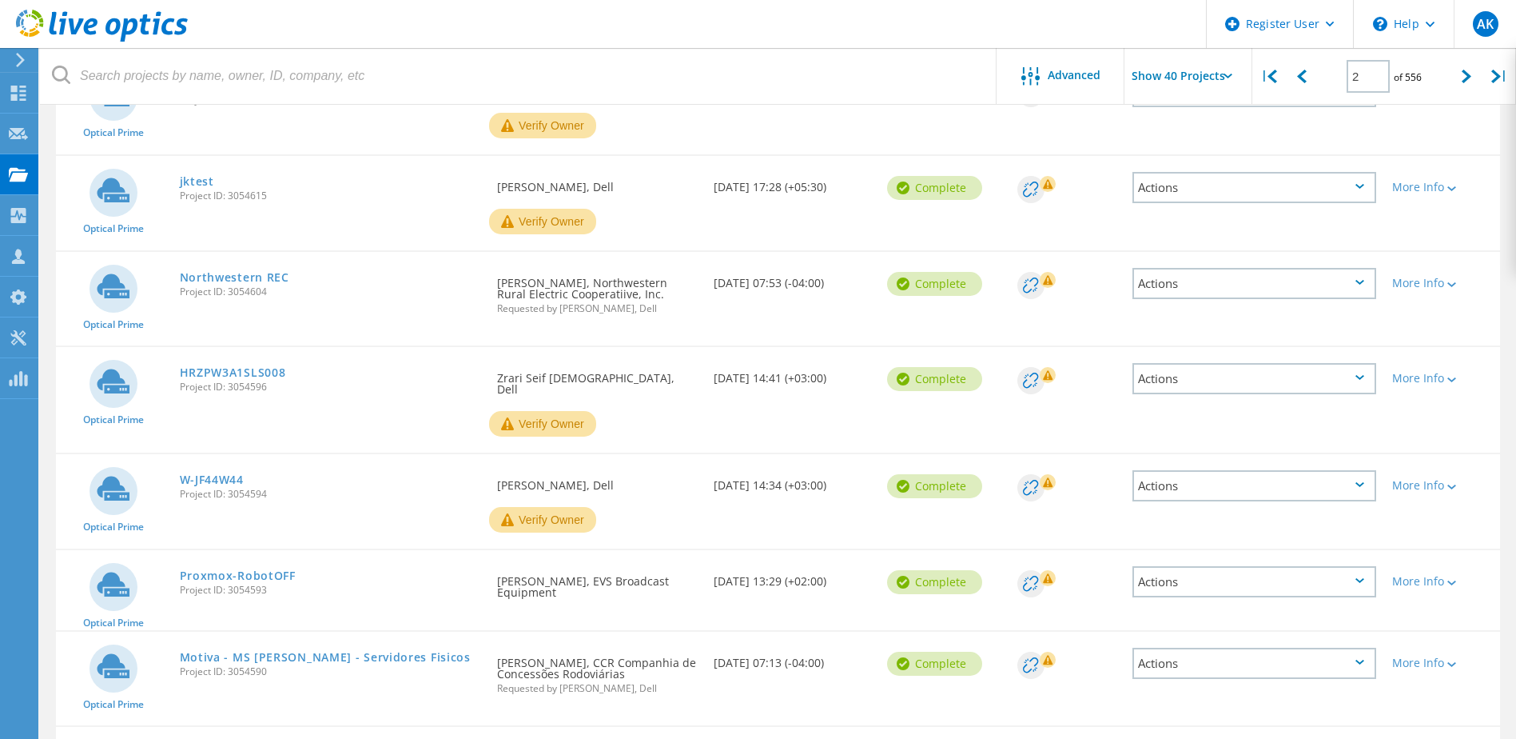
scroll to position [604, 0]
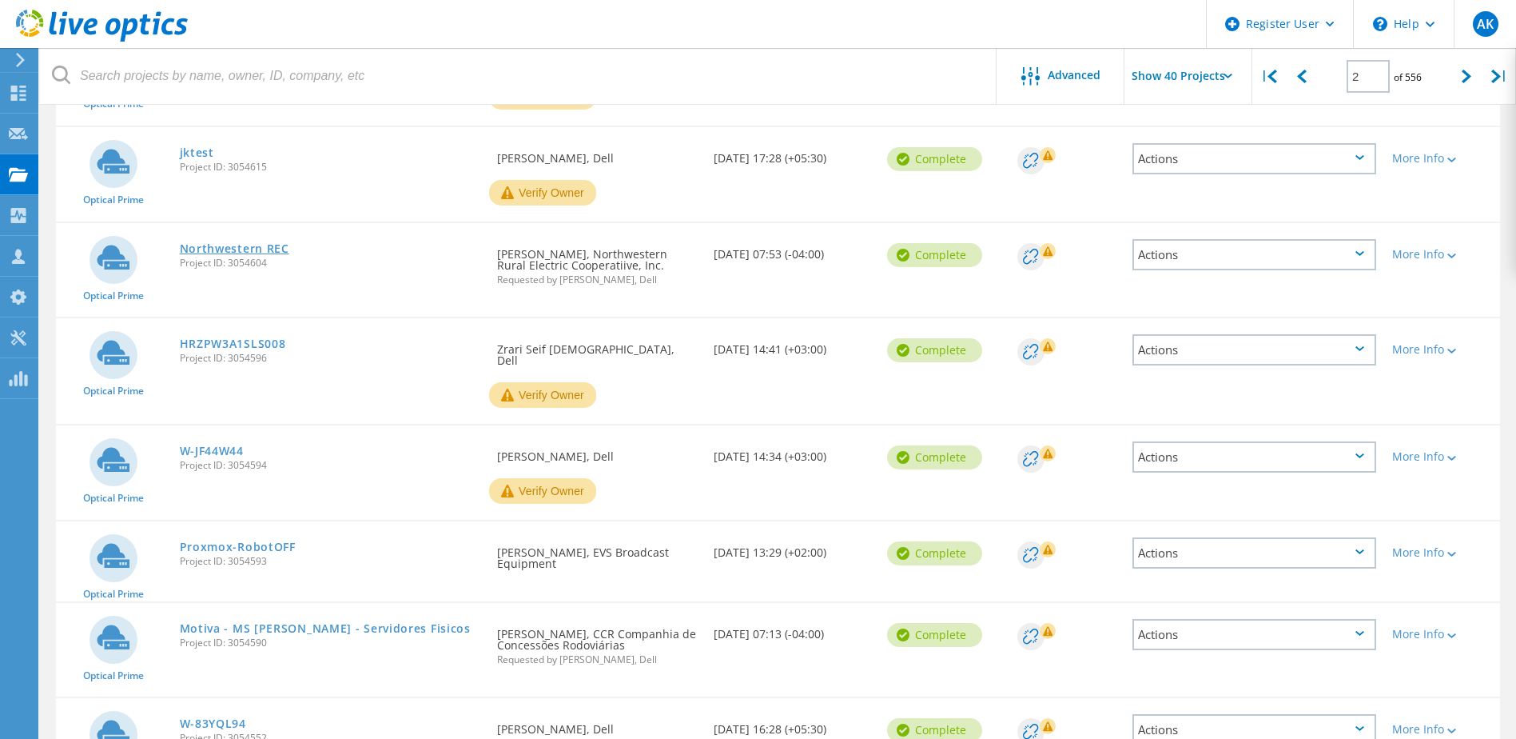
click at [270, 243] on link "Northwestern REC" at bounding box center [235, 248] width 110 height 11
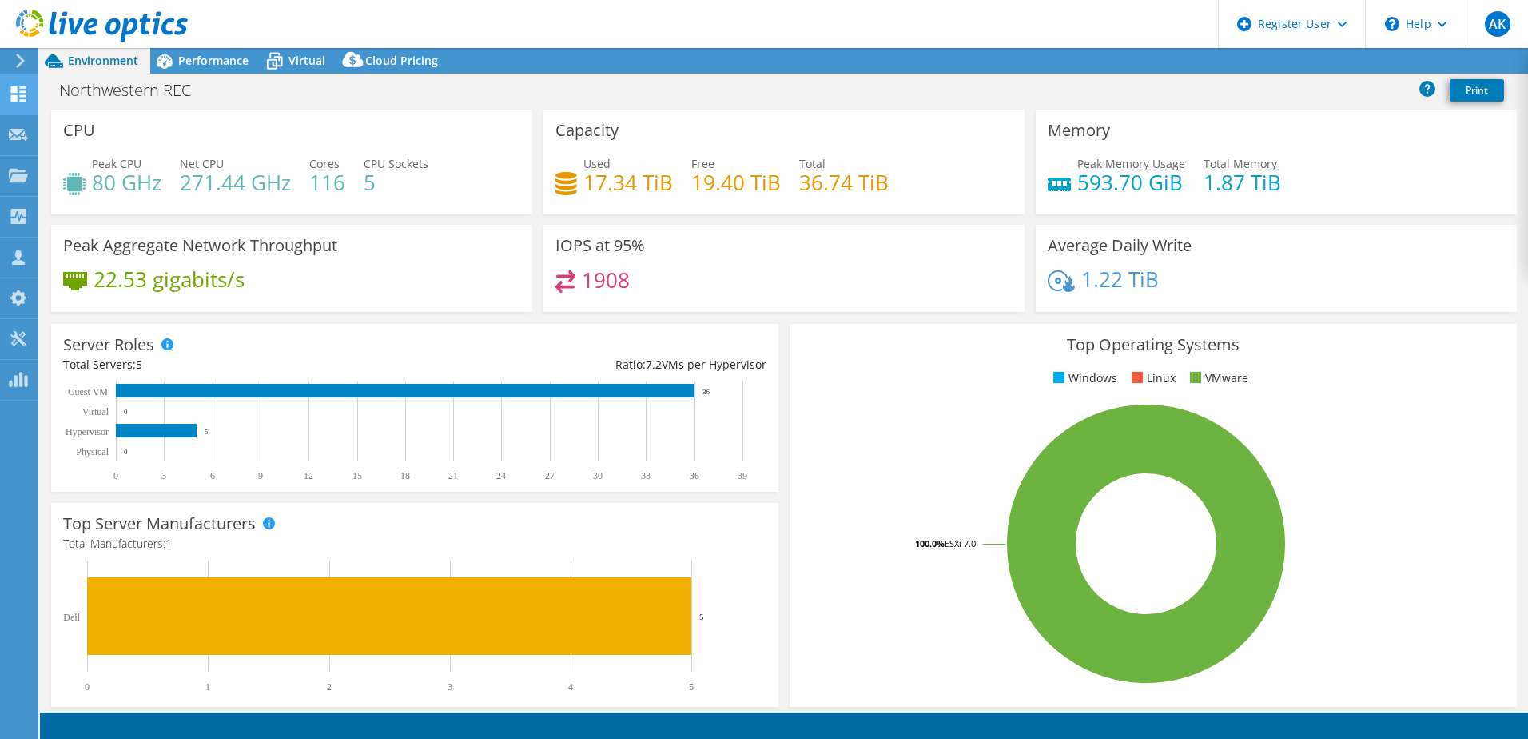
select select "USD"
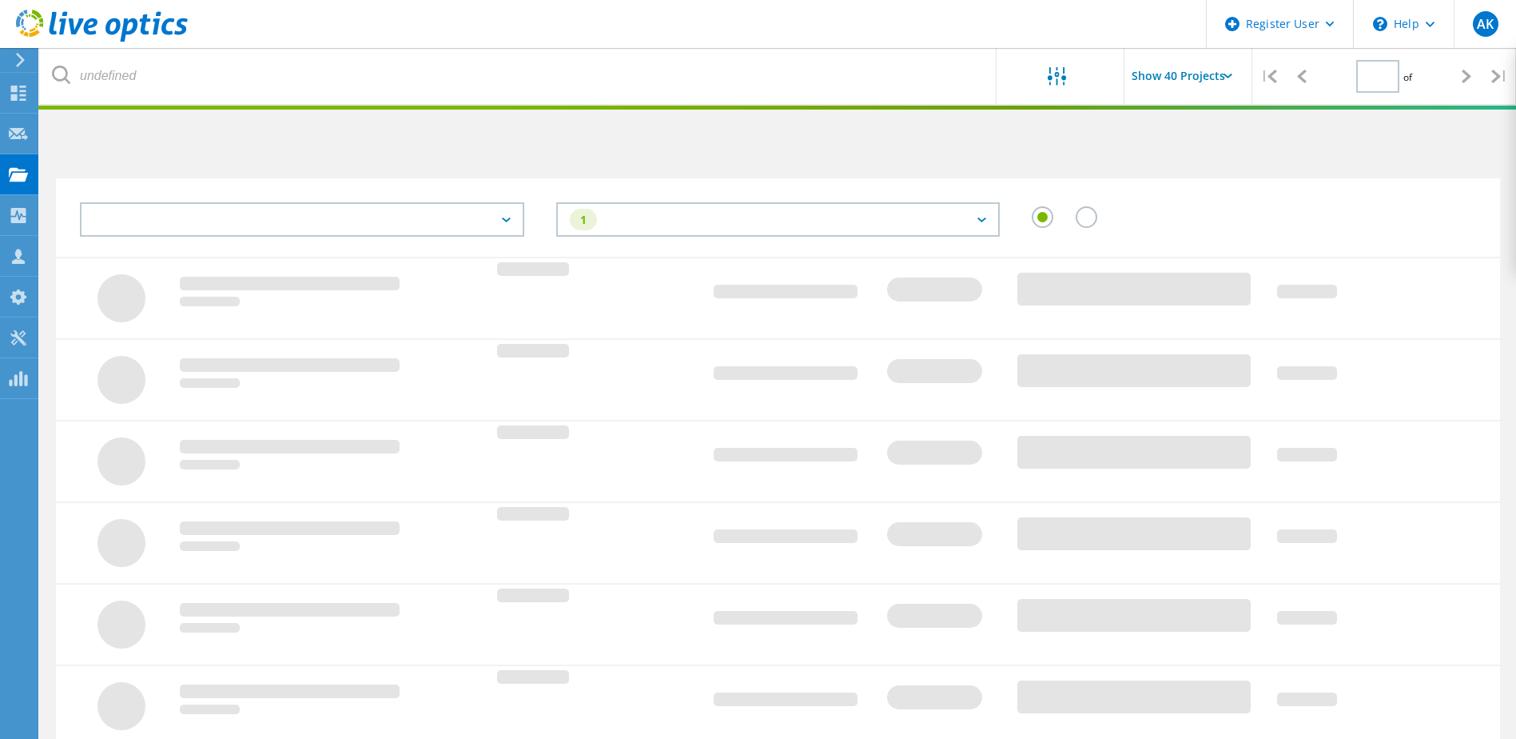
scroll to position [44, 0]
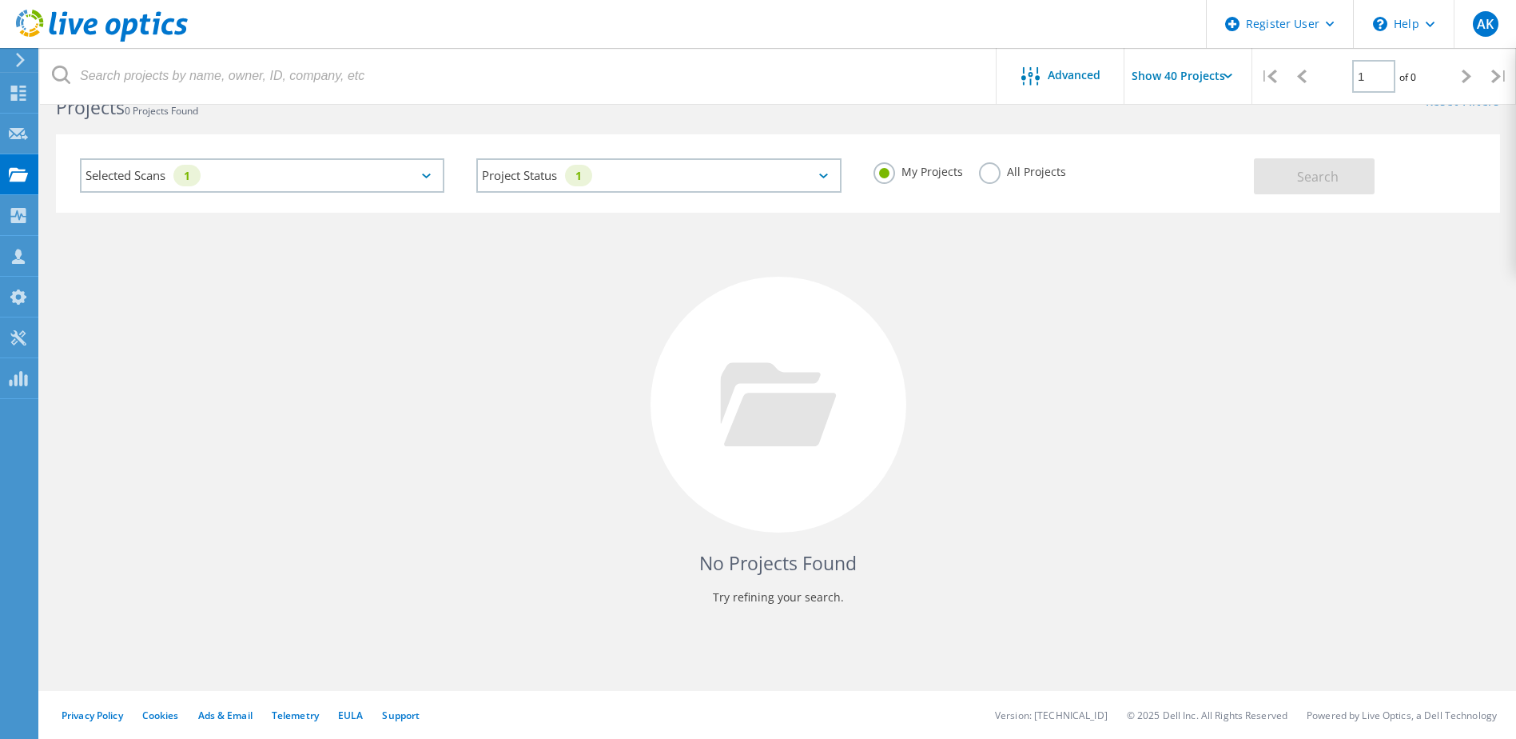
click at [986, 173] on label "All Projects" at bounding box center [1022, 169] width 87 height 15
click at [0, 0] on input "All Projects" at bounding box center [0, 0] width 0 height 0
click at [1310, 172] on span "Search" at bounding box center [1318, 177] width 42 height 18
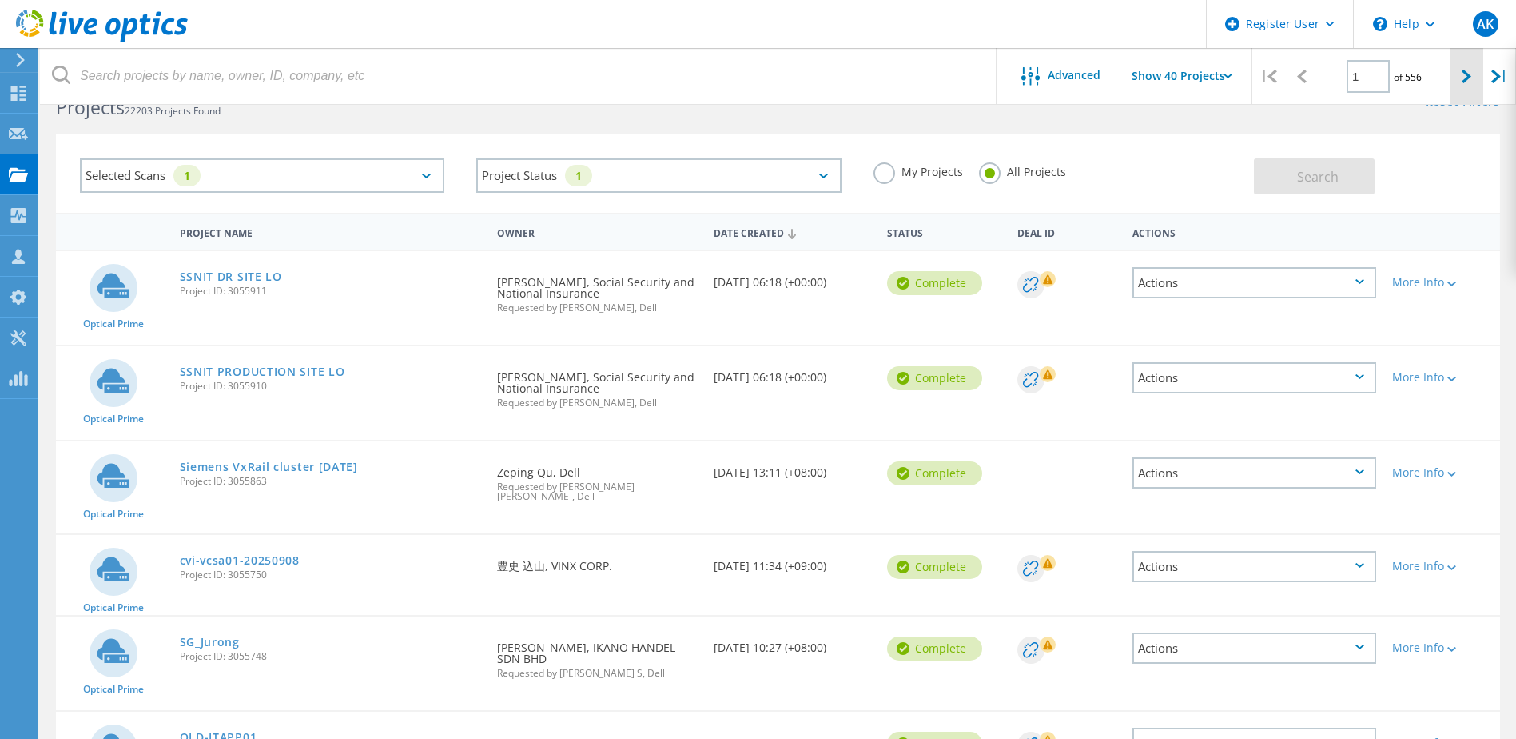
click at [1460, 74] on div at bounding box center [1467, 76] width 33 height 57
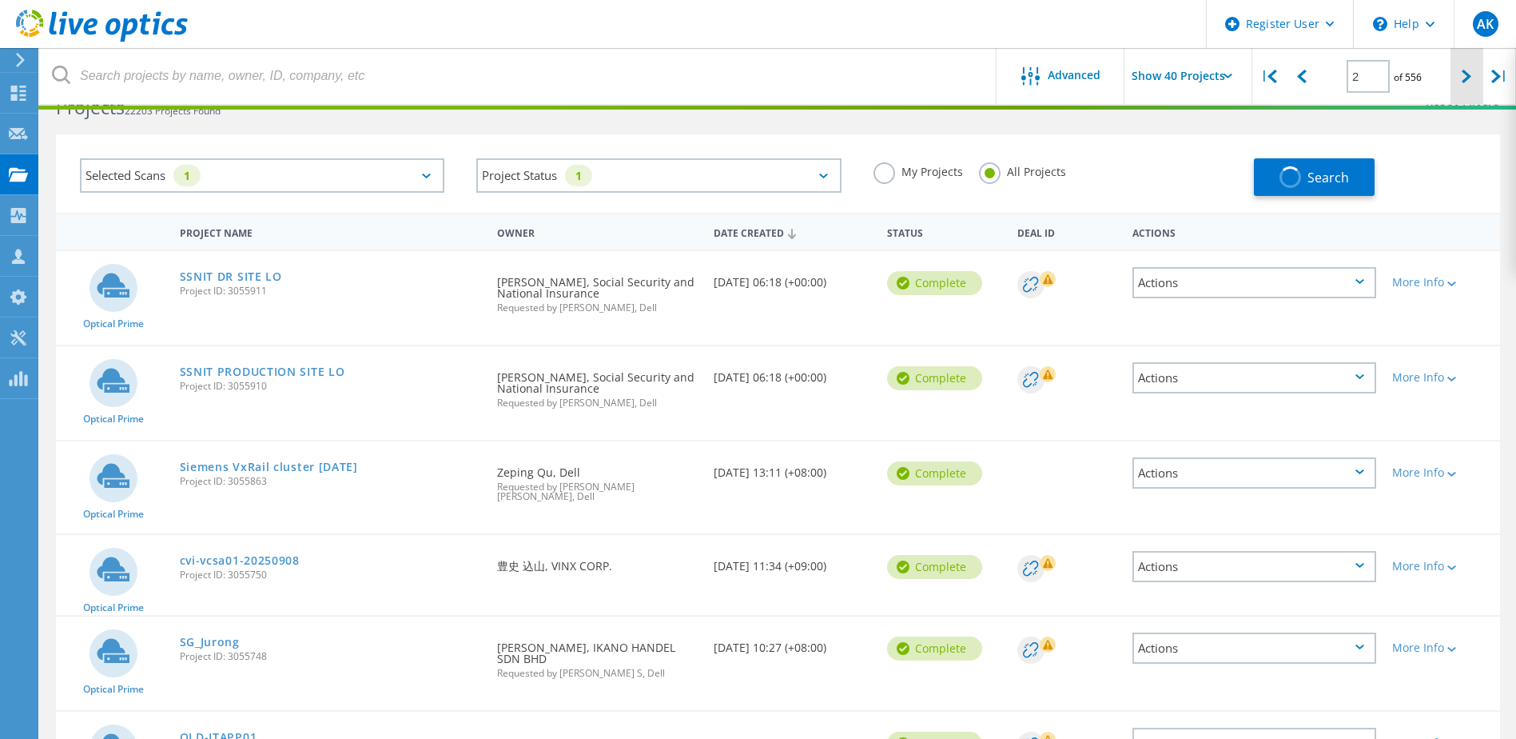
click at [1460, 74] on div at bounding box center [1467, 76] width 33 height 57
type input "2"
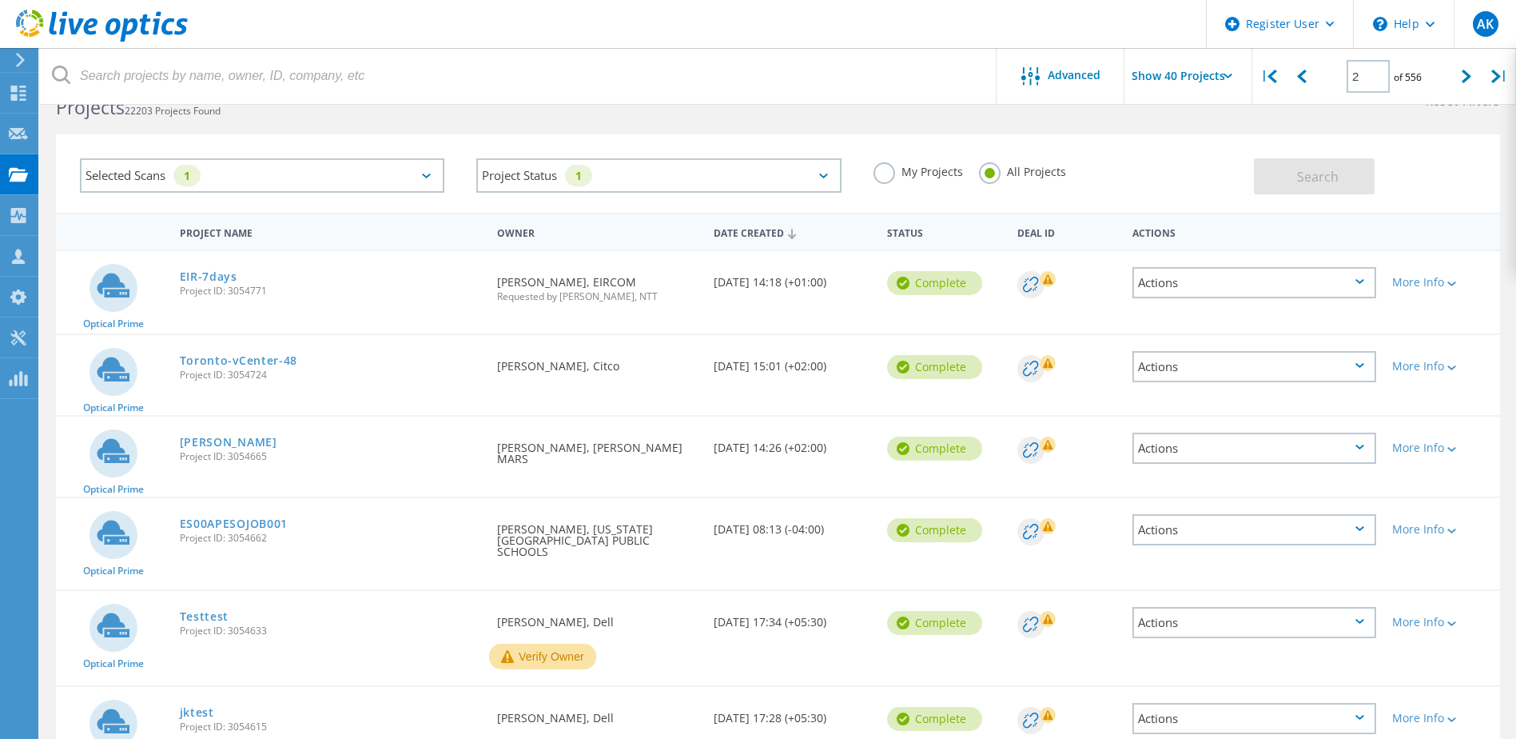
scroll to position [0, 0]
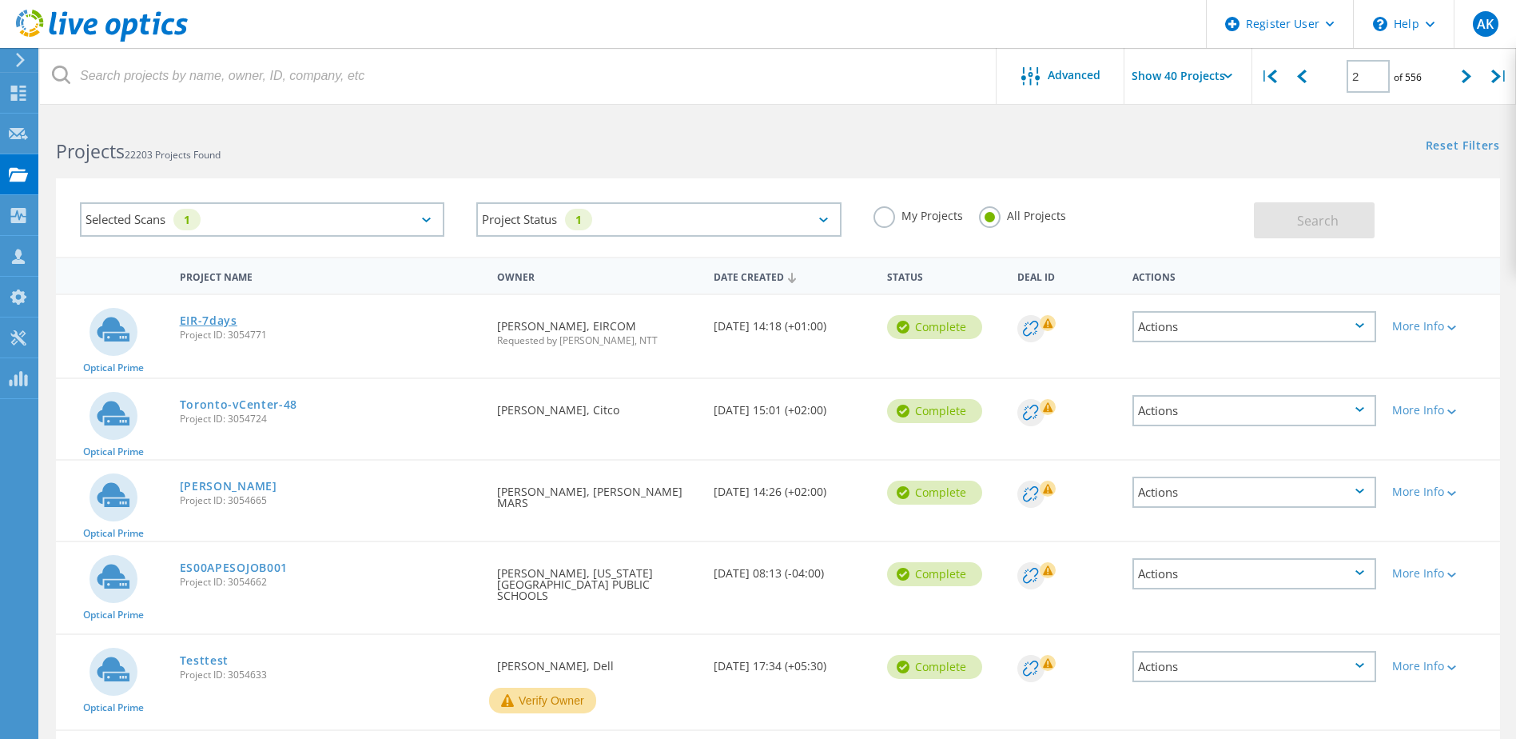
click at [225, 324] on link "EIR-7days" at bounding box center [209, 320] width 58 height 11
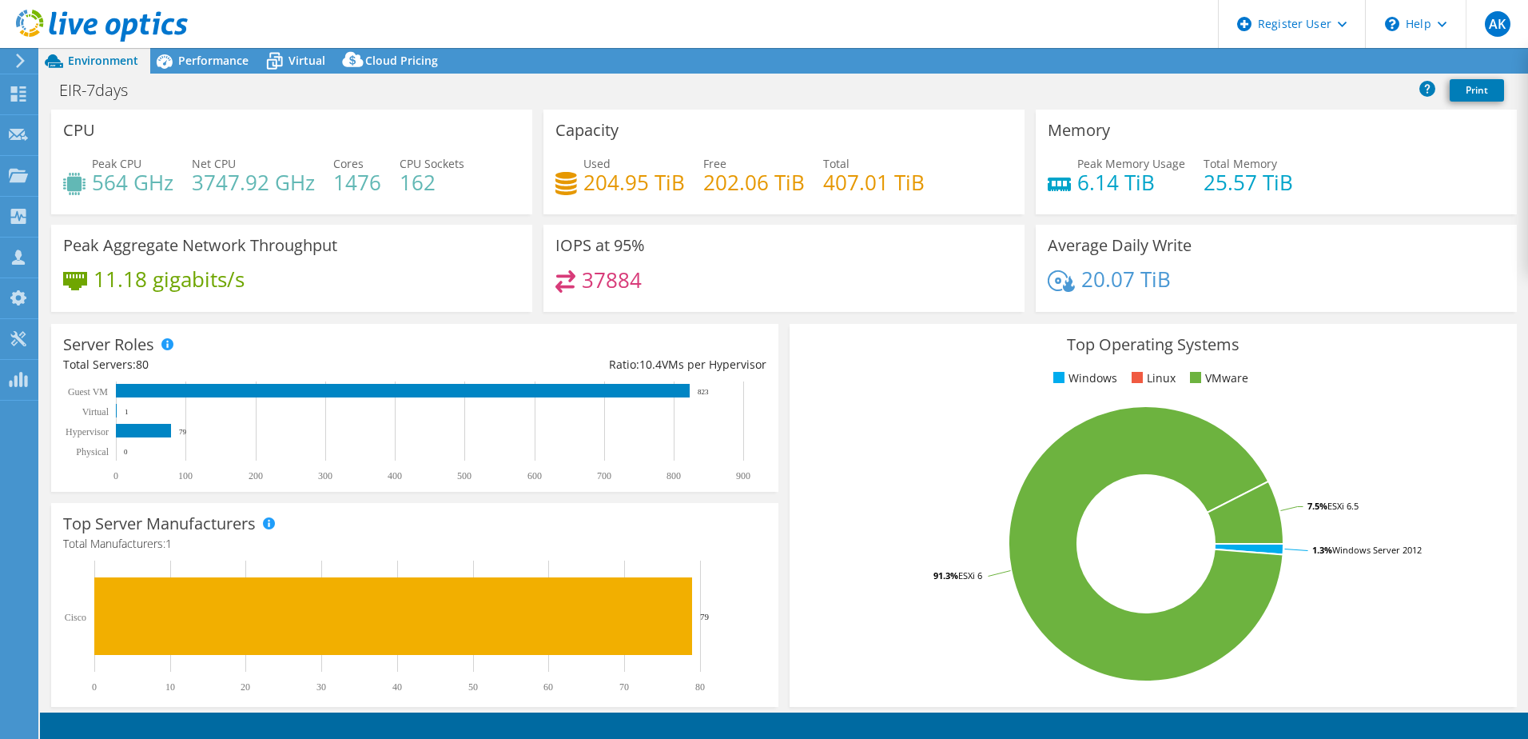
select select "USD"
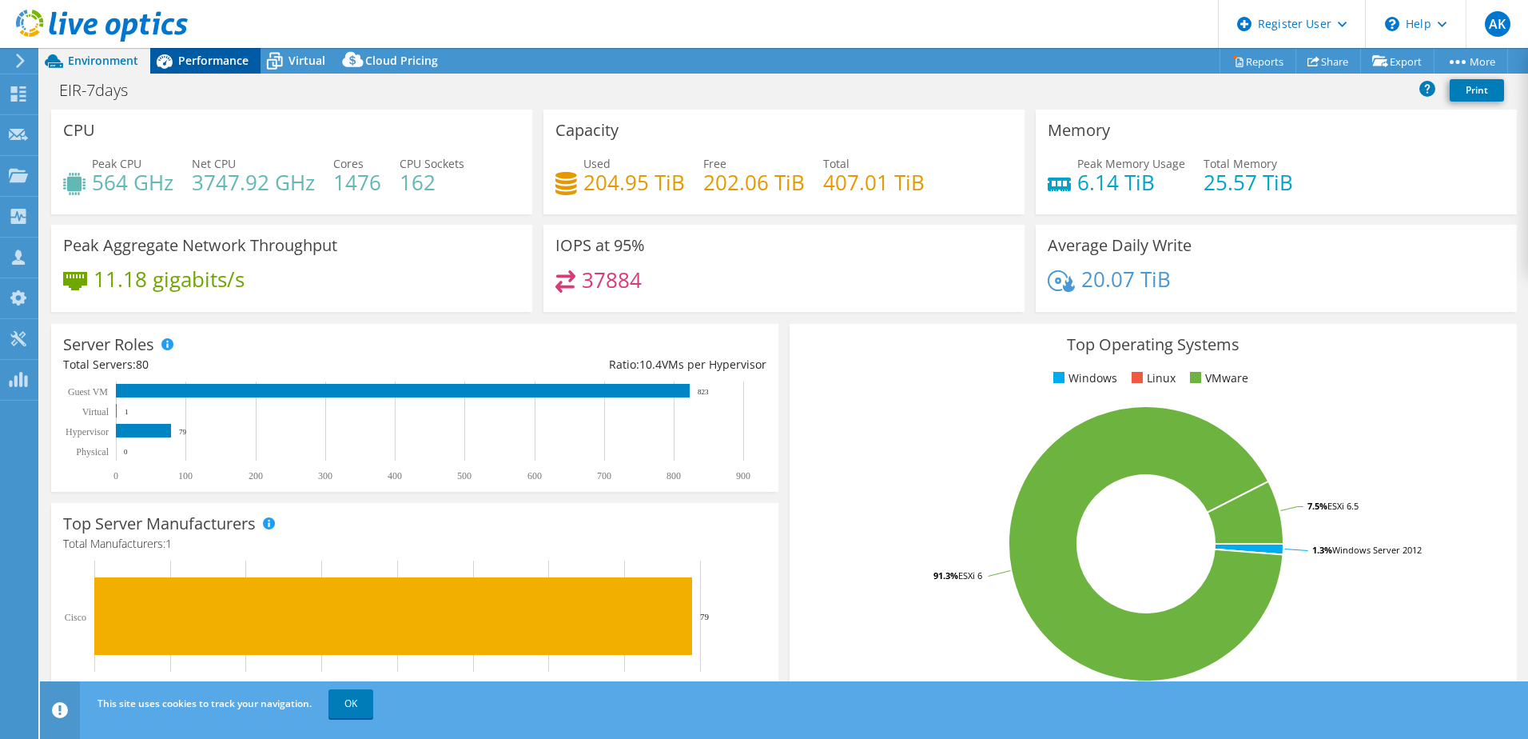
click at [187, 56] on span "Performance" at bounding box center [213, 60] width 70 height 15
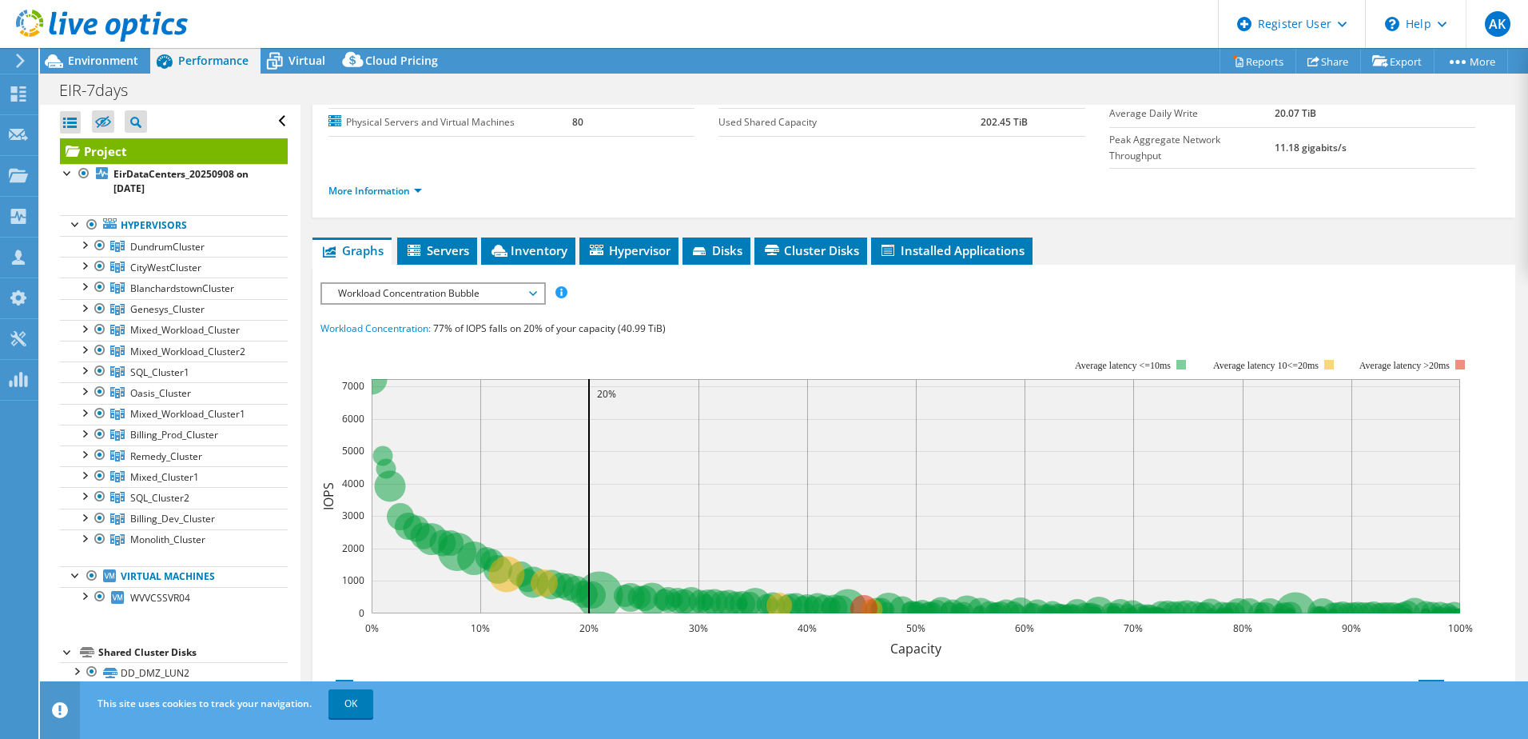
scroll to position [160, 0]
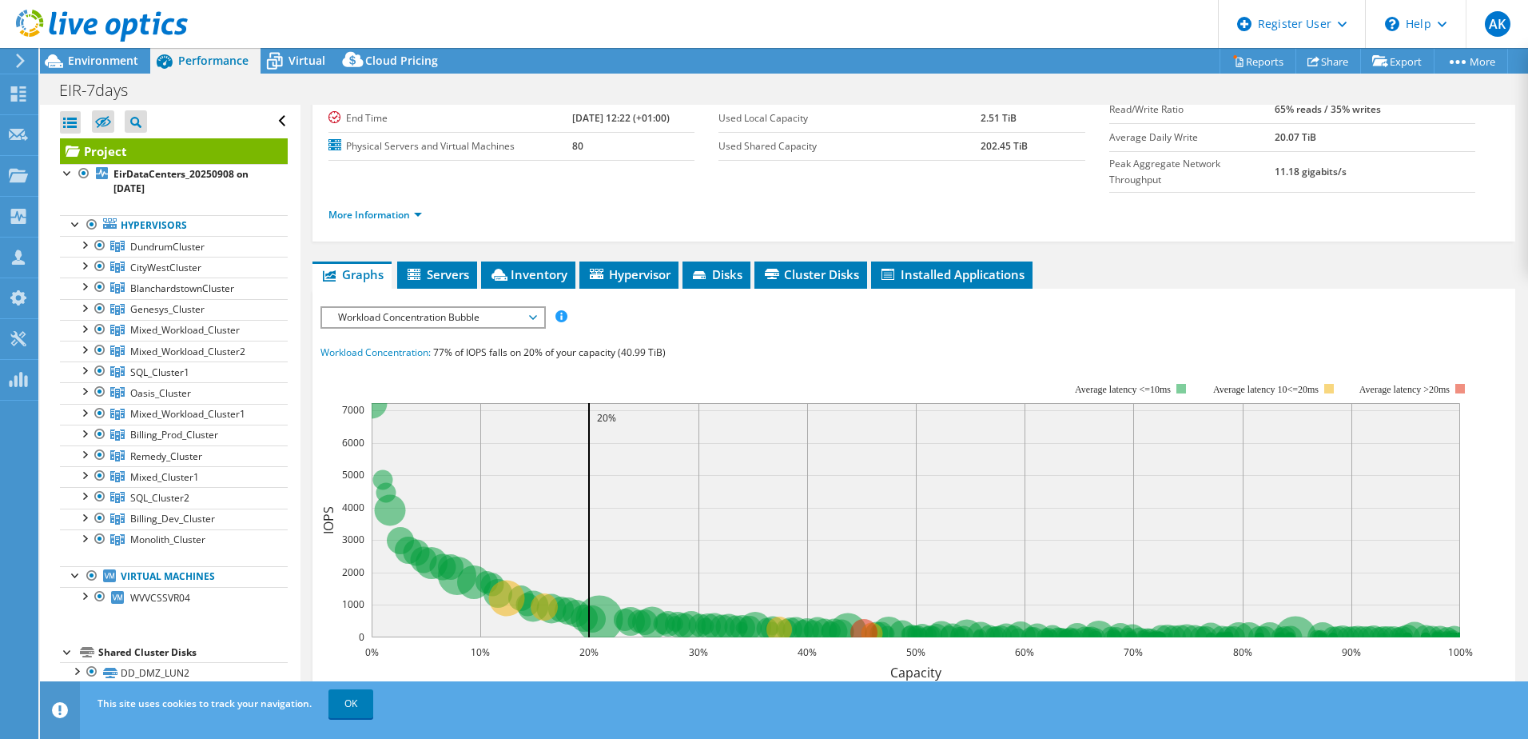
click at [521, 308] on span "Workload Concentration Bubble" at bounding box center [432, 317] width 205 height 19
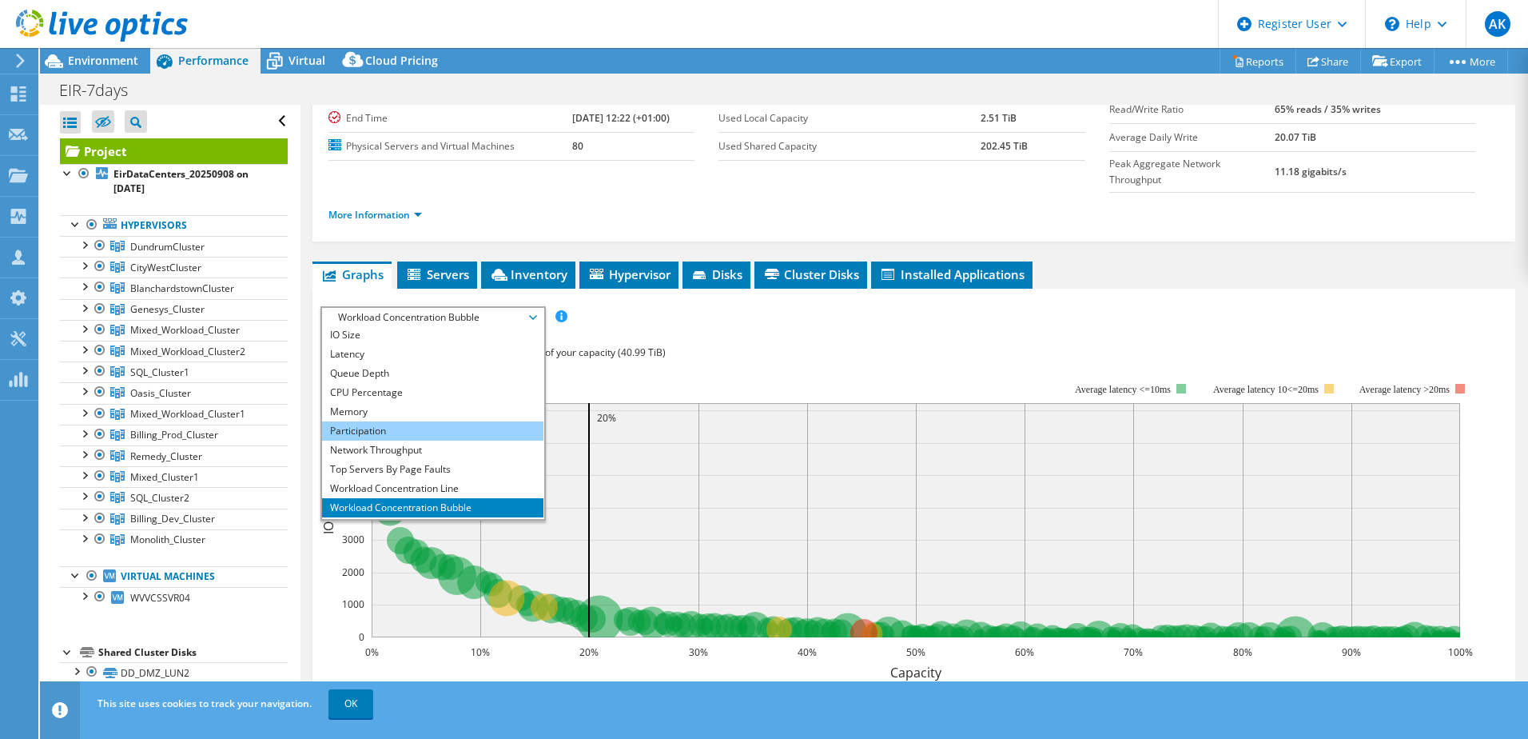
scroll to position [58, 0]
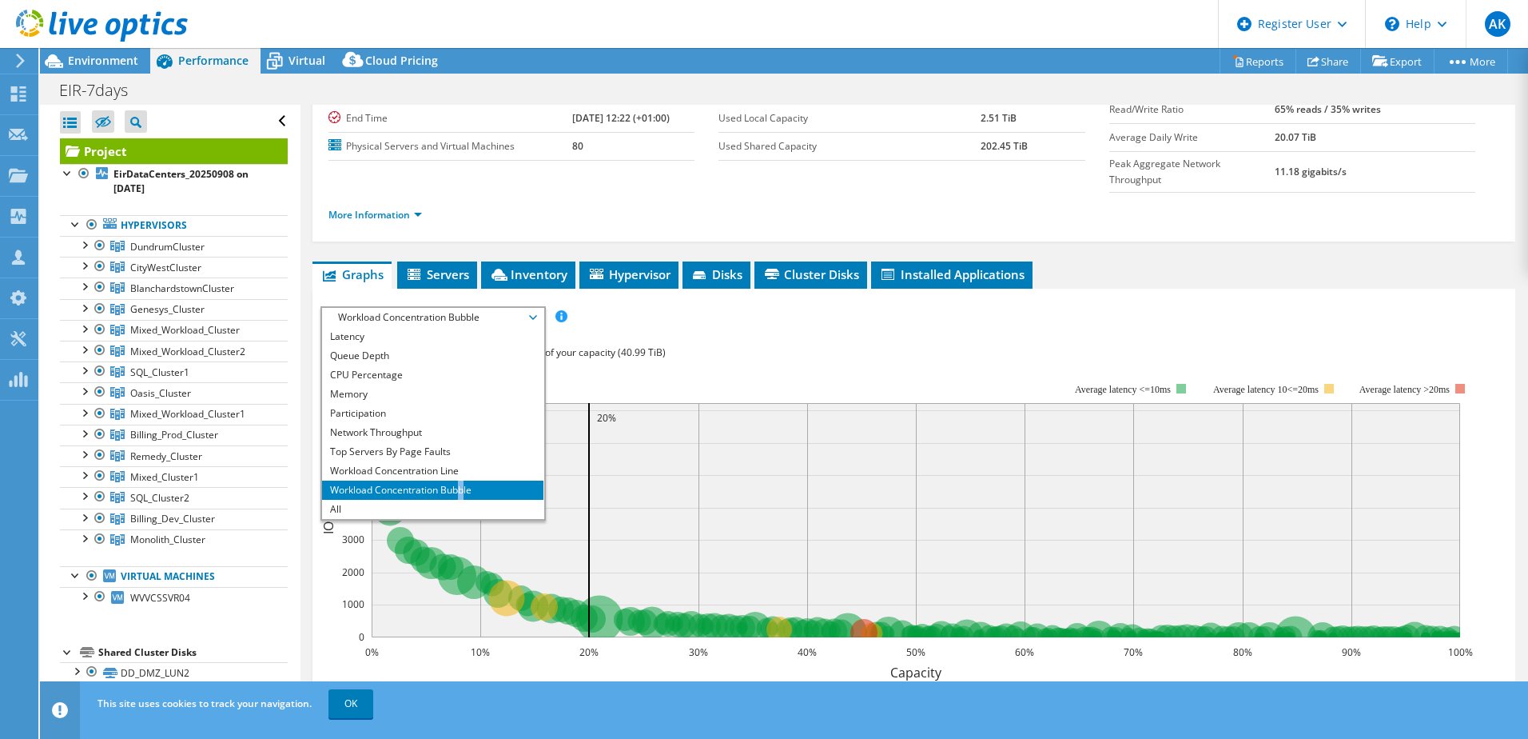
click at [463, 480] on li "Workload Concentration Bubble" at bounding box center [432, 489] width 221 height 19
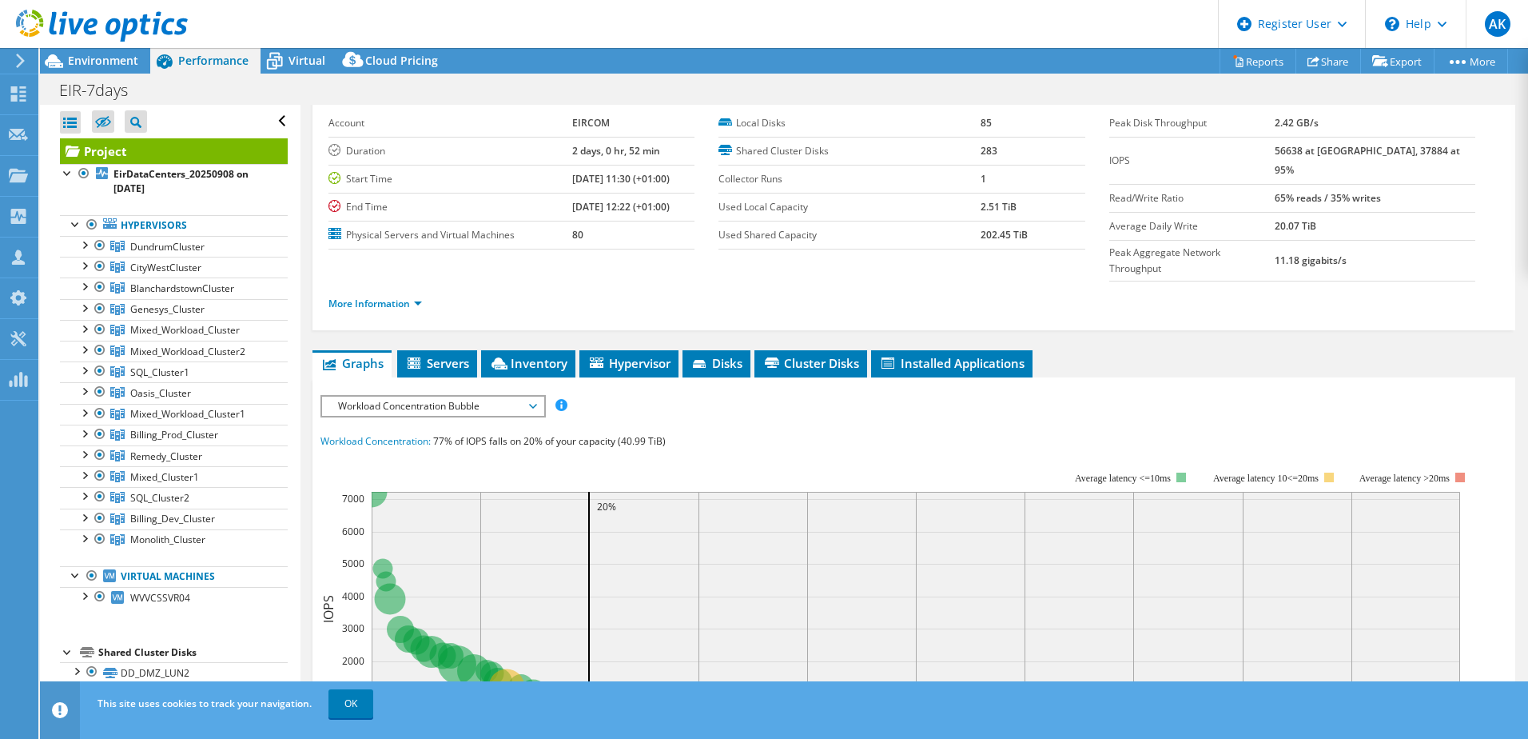
scroll to position [160, 0]
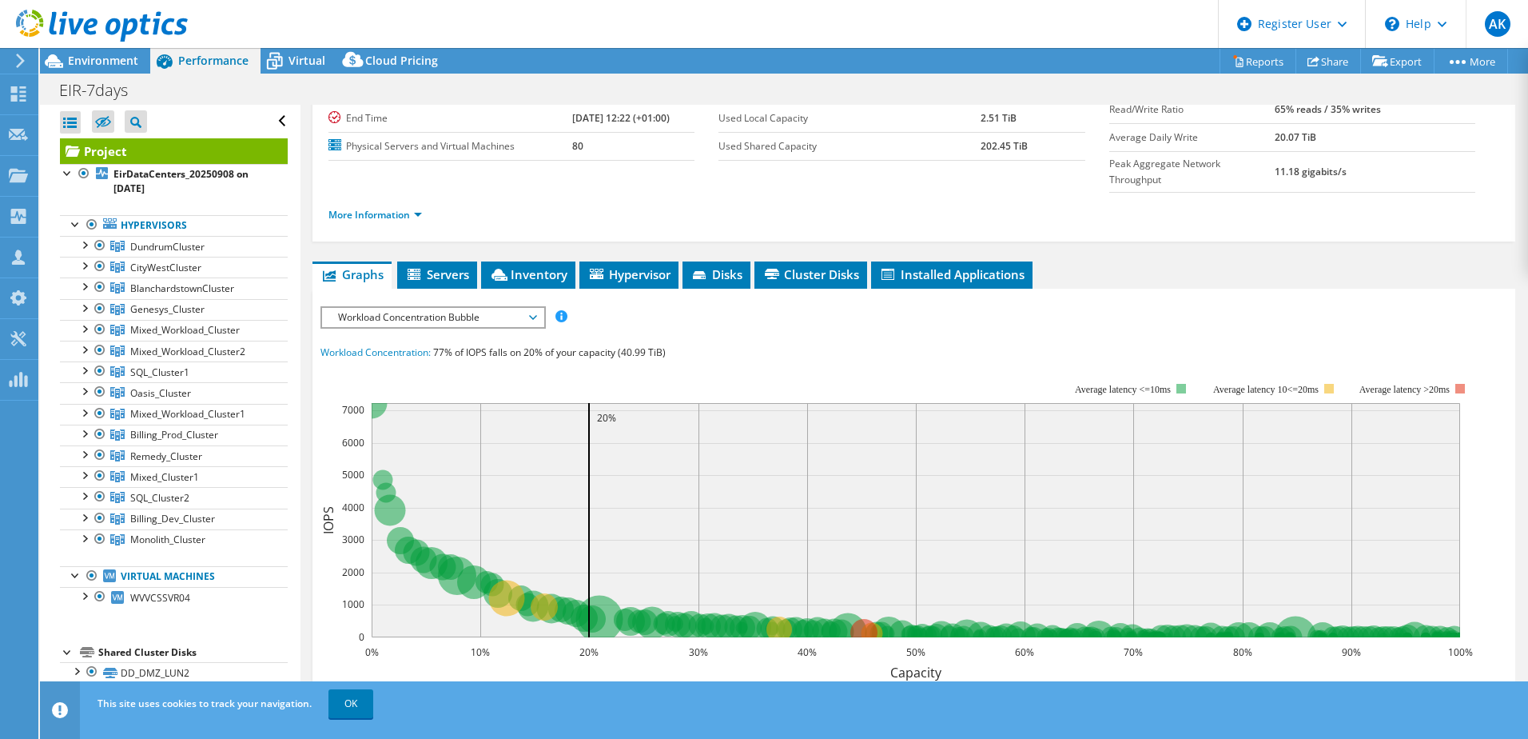
drag, startPoint x: 509, startPoint y: 281, endPoint x: 501, endPoint y: 320, distance: 40.0
click at [508, 308] on span "Workload Concentration Bubble" at bounding box center [432, 317] width 205 height 19
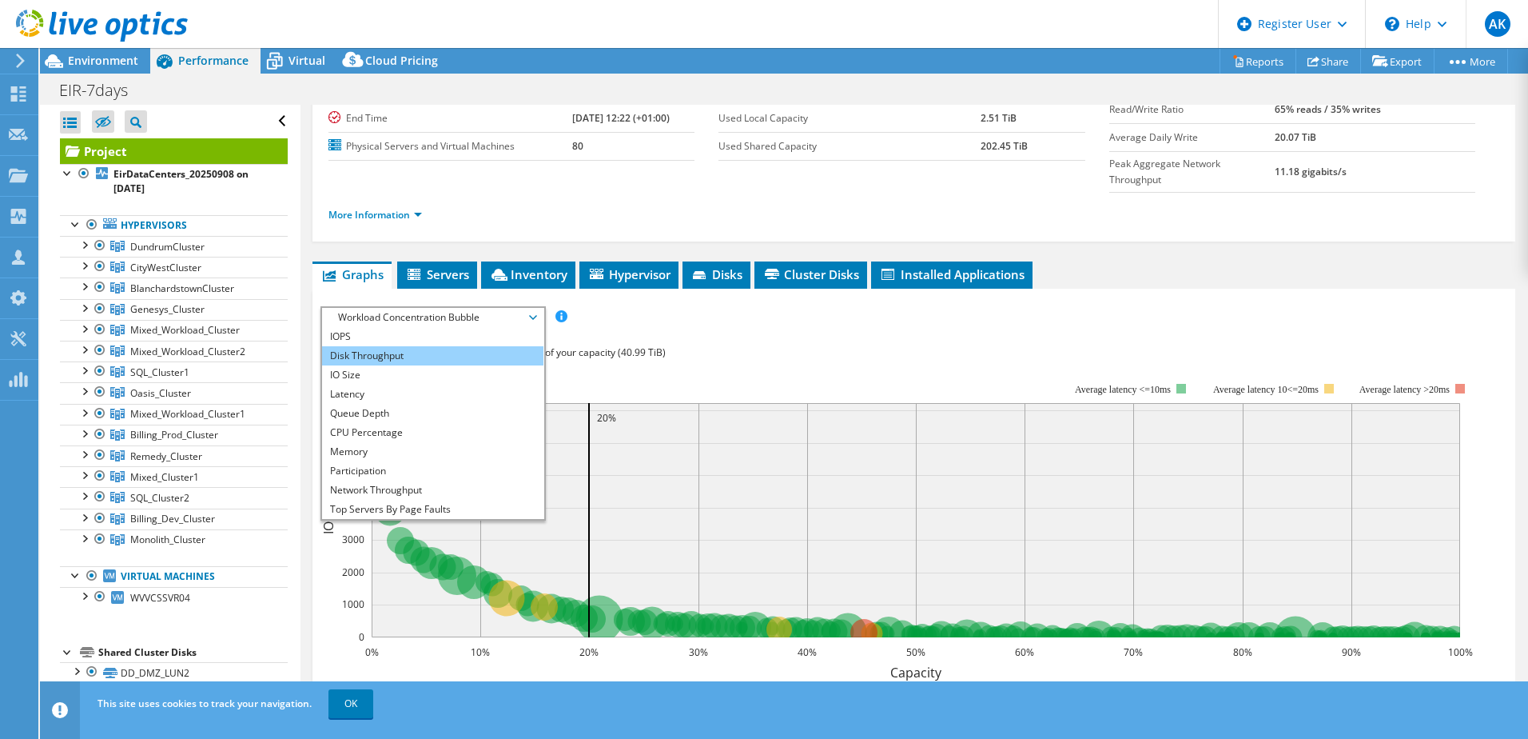
scroll to position [0, 0]
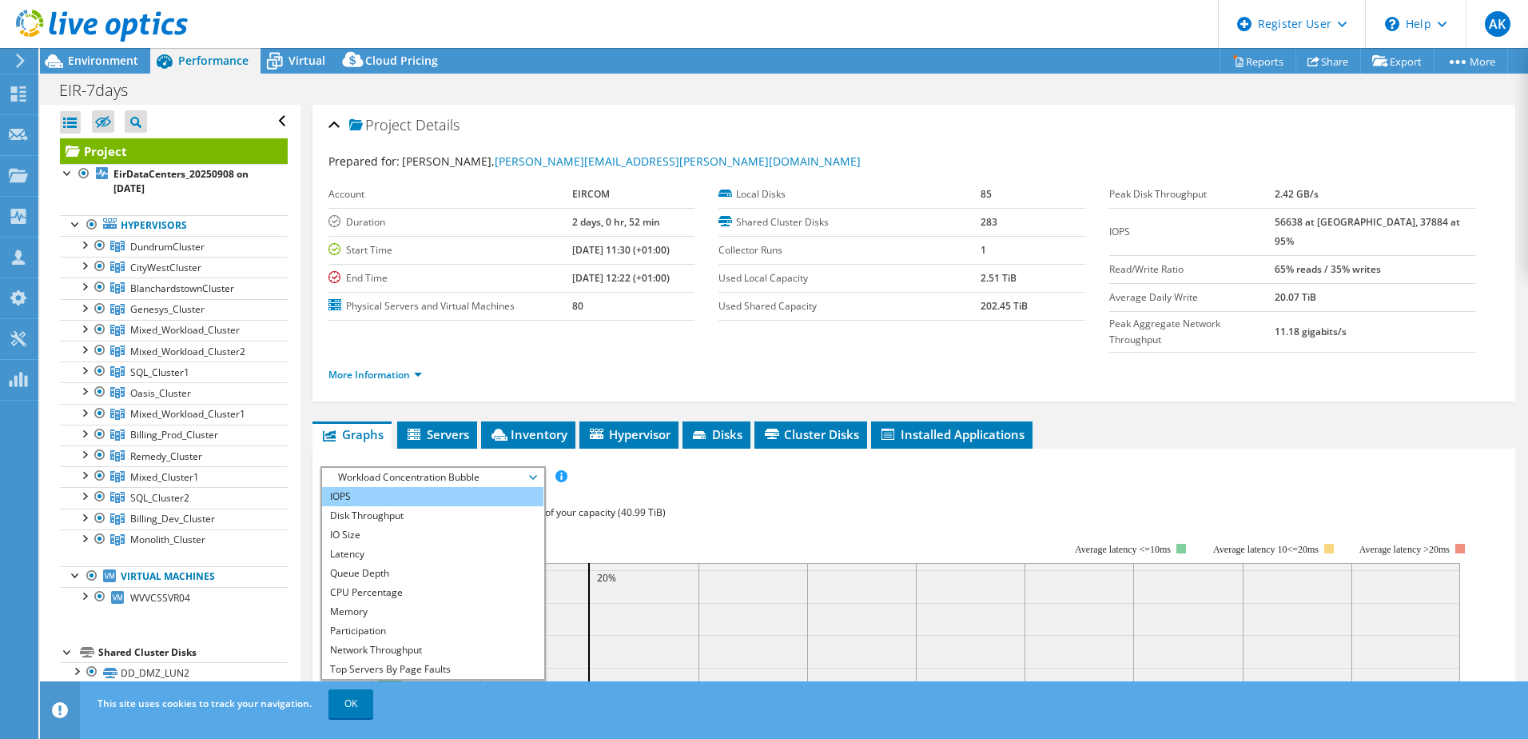
click at [445, 487] on li "IOPS" at bounding box center [432, 496] width 221 height 19
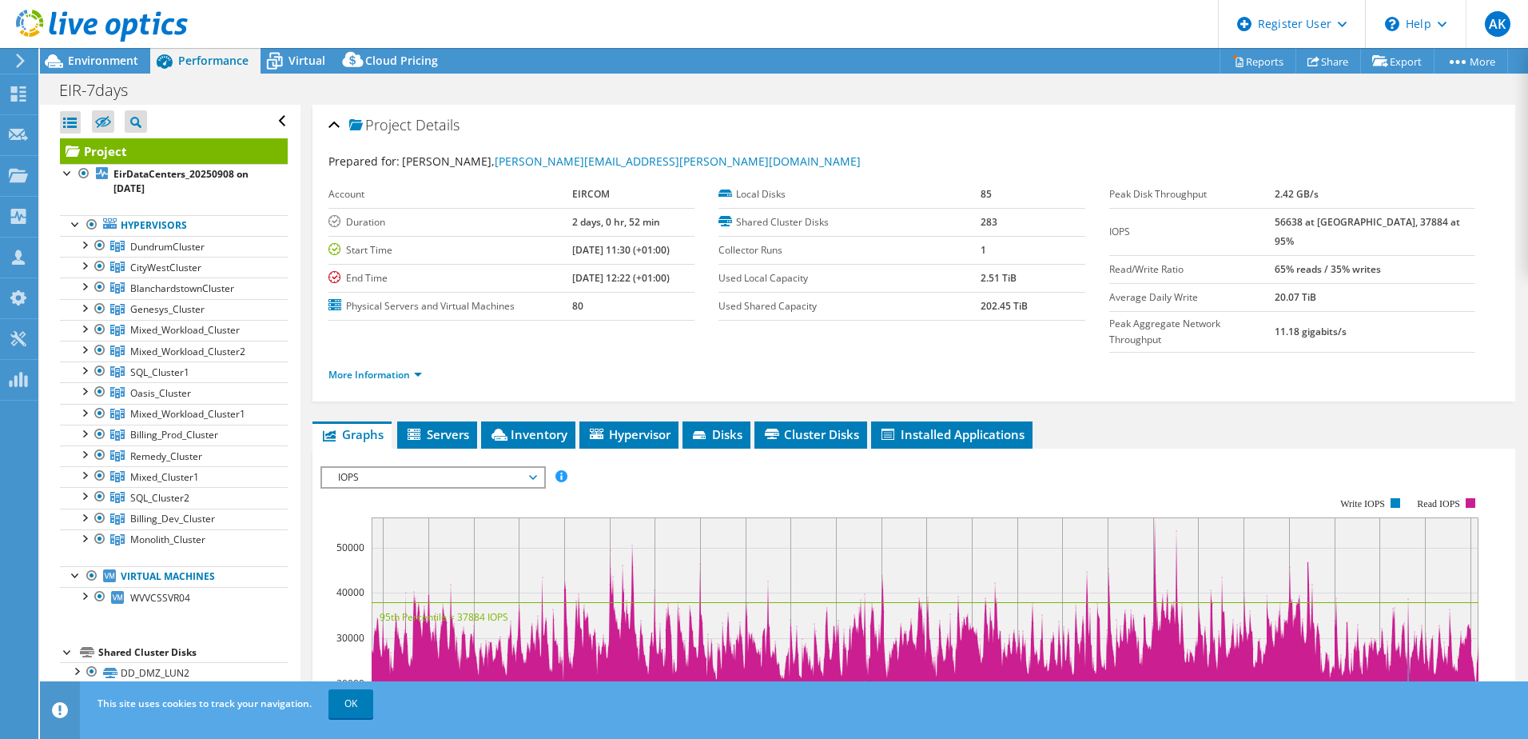
scroll to position [160, 0]
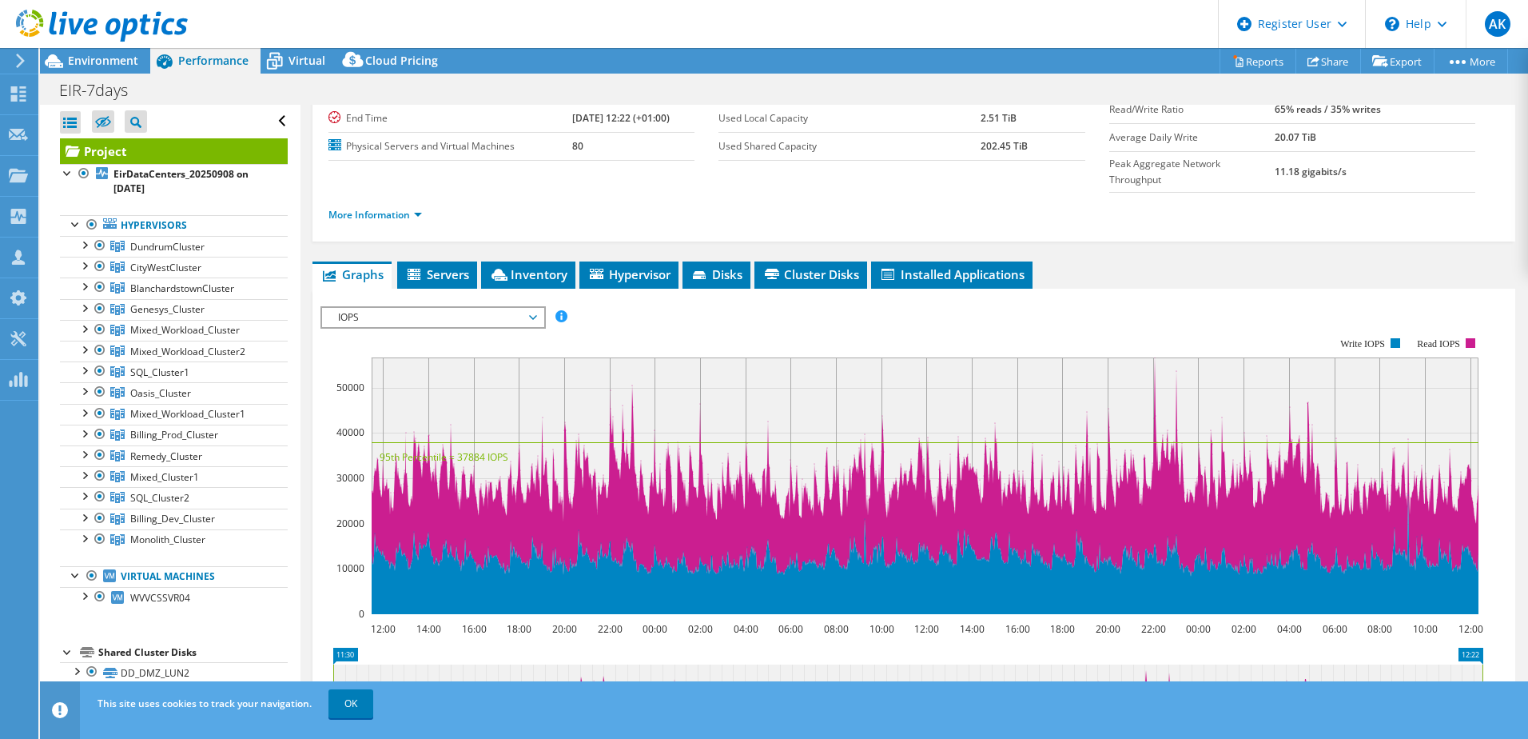
click at [466, 308] on span "IOPS" at bounding box center [432, 317] width 205 height 19
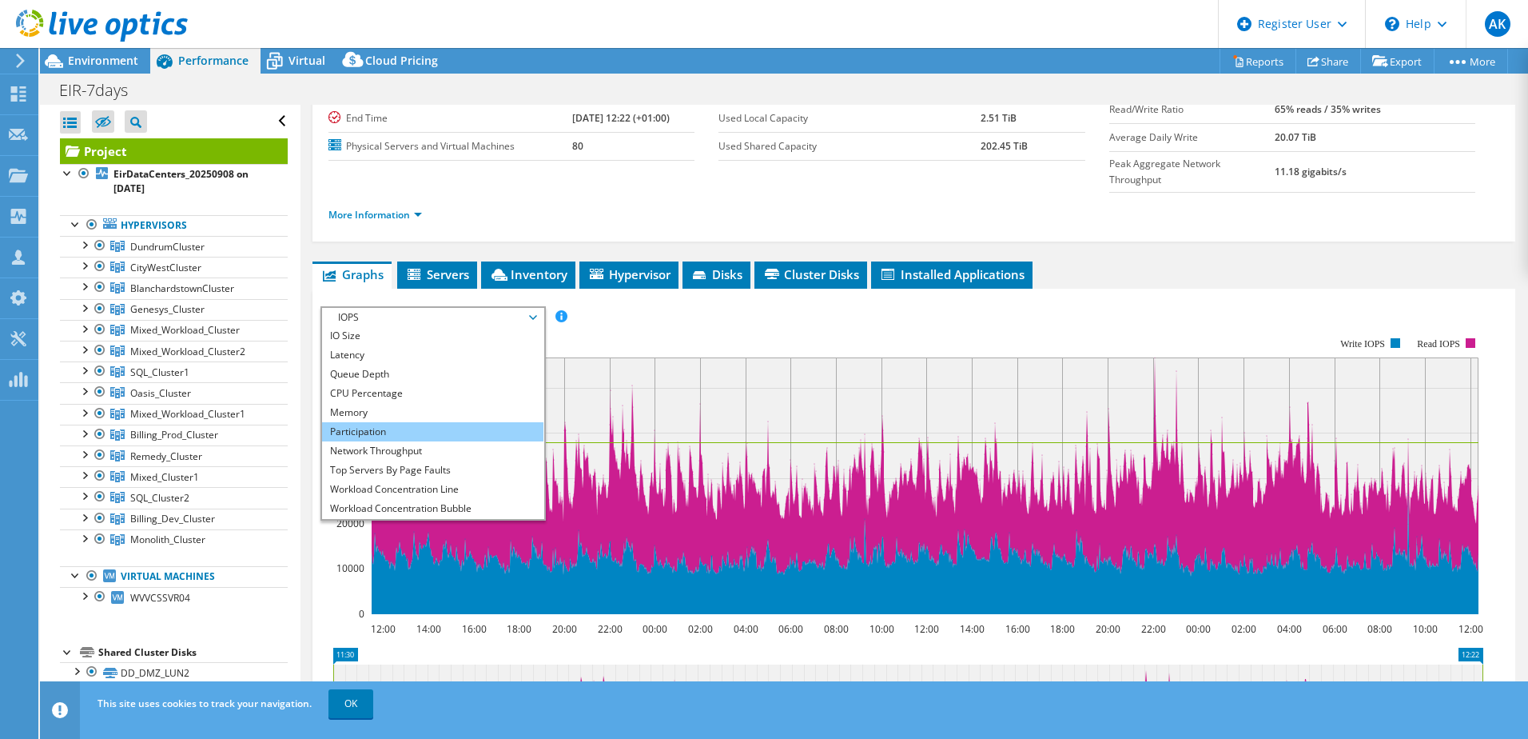
scroll to position [58, 0]
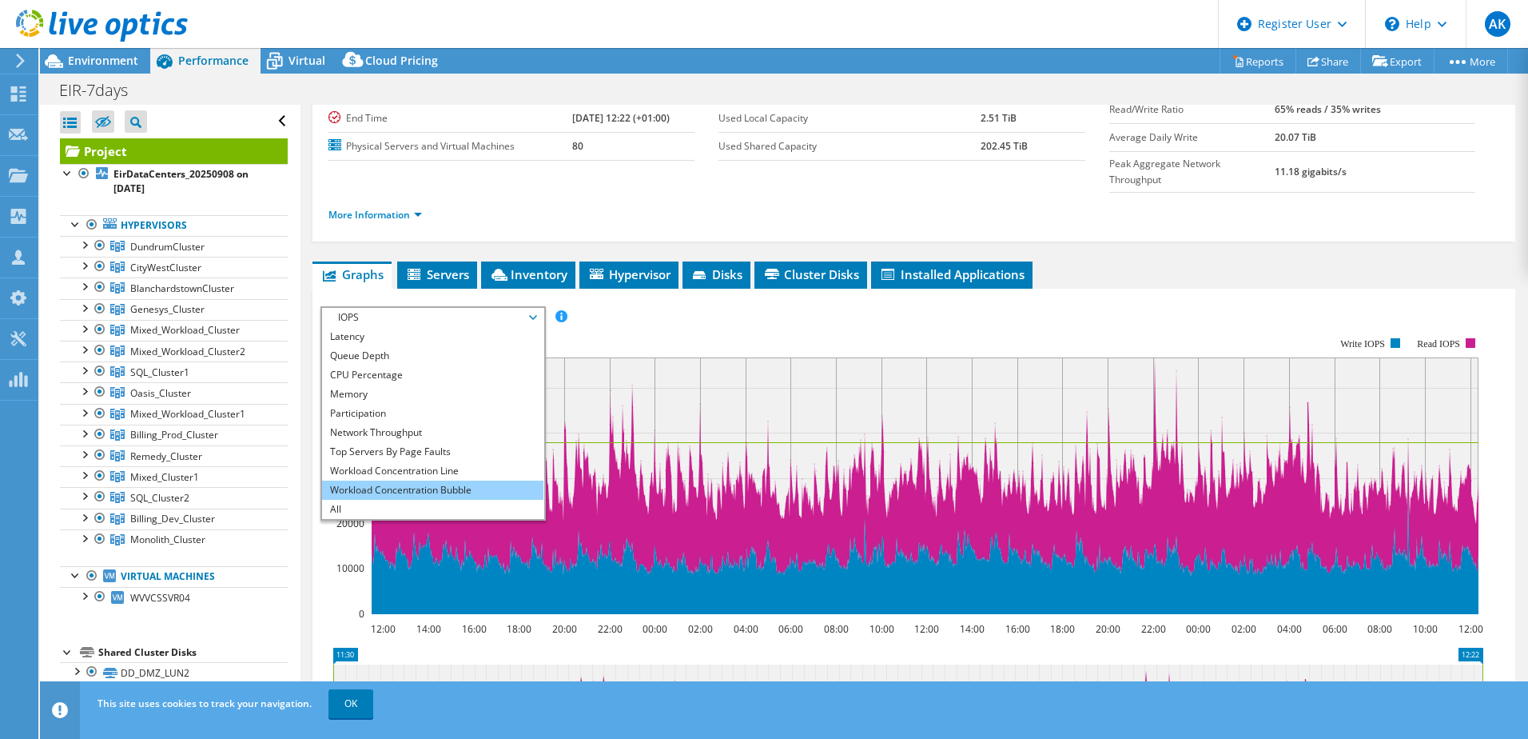
click at [433, 480] on li "Workload Concentration Bubble" at bounding box center [432, 489] width 221 height 19
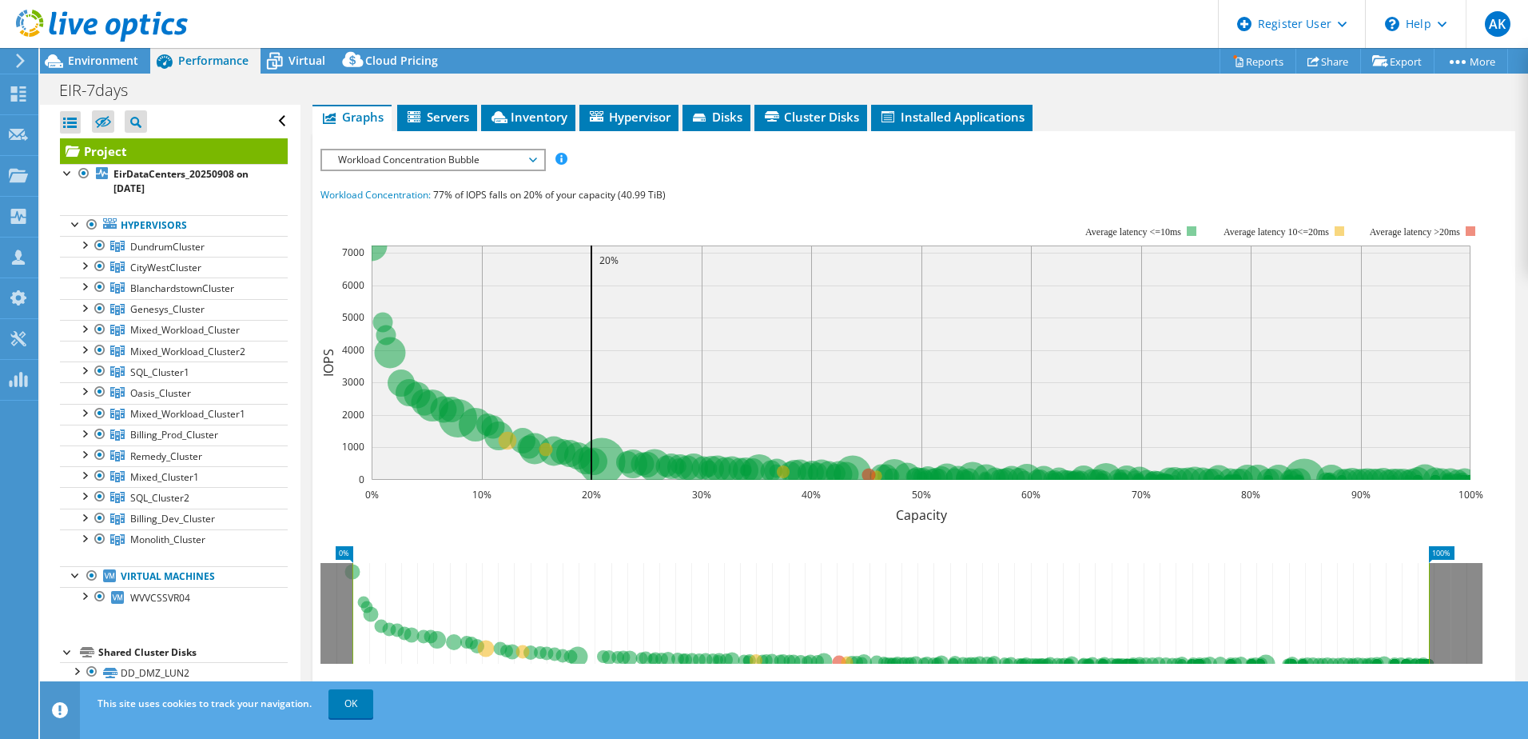
scroll to position [320, 0]
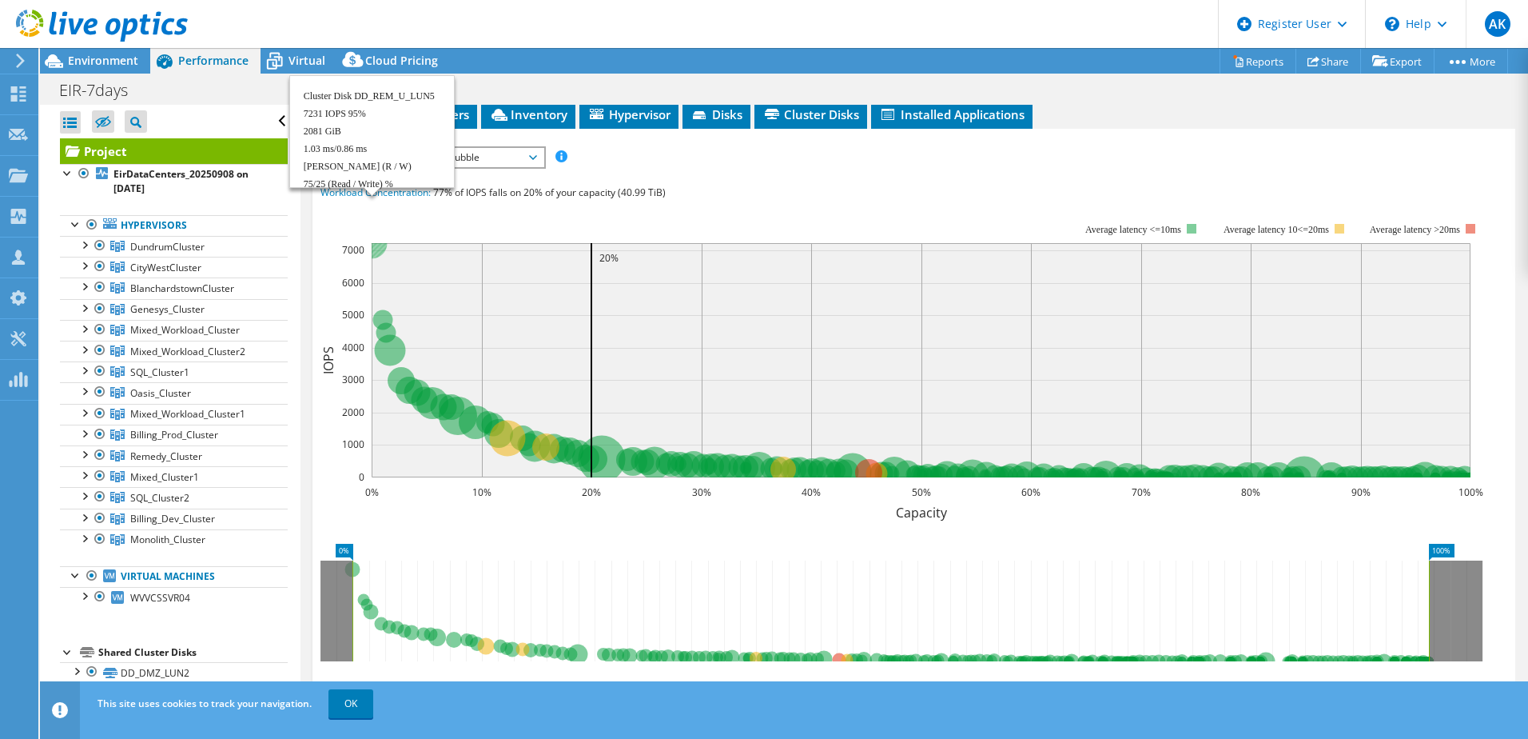
drag, startPoint x: 372, startPoint y: 272, endPoint x: 375, endPoint y: 286, distance: 14.7
click at [374, 285] on icon "0% 10% 20% 30% 40% 50% 60% 70% 80% 90% 100% Capacity 0 1000 2000 3000 4000 5000…" at bounding box center [908, 361] width 1175 height 320
drag, startPoint x: 627, startPoint y: 157, endPoint x: 660, endPoint y: 157, distance: 33.6
click at [660, 185] on span "77% of IOPS falls on 20% of your capacity (40.99 TiB)" at bounding box center [549, 192] width 233 height 14
drag, startPoint x: 660, startPoint y: 157, endPoint x: 670, endPoint y: 153, distance: 10.1
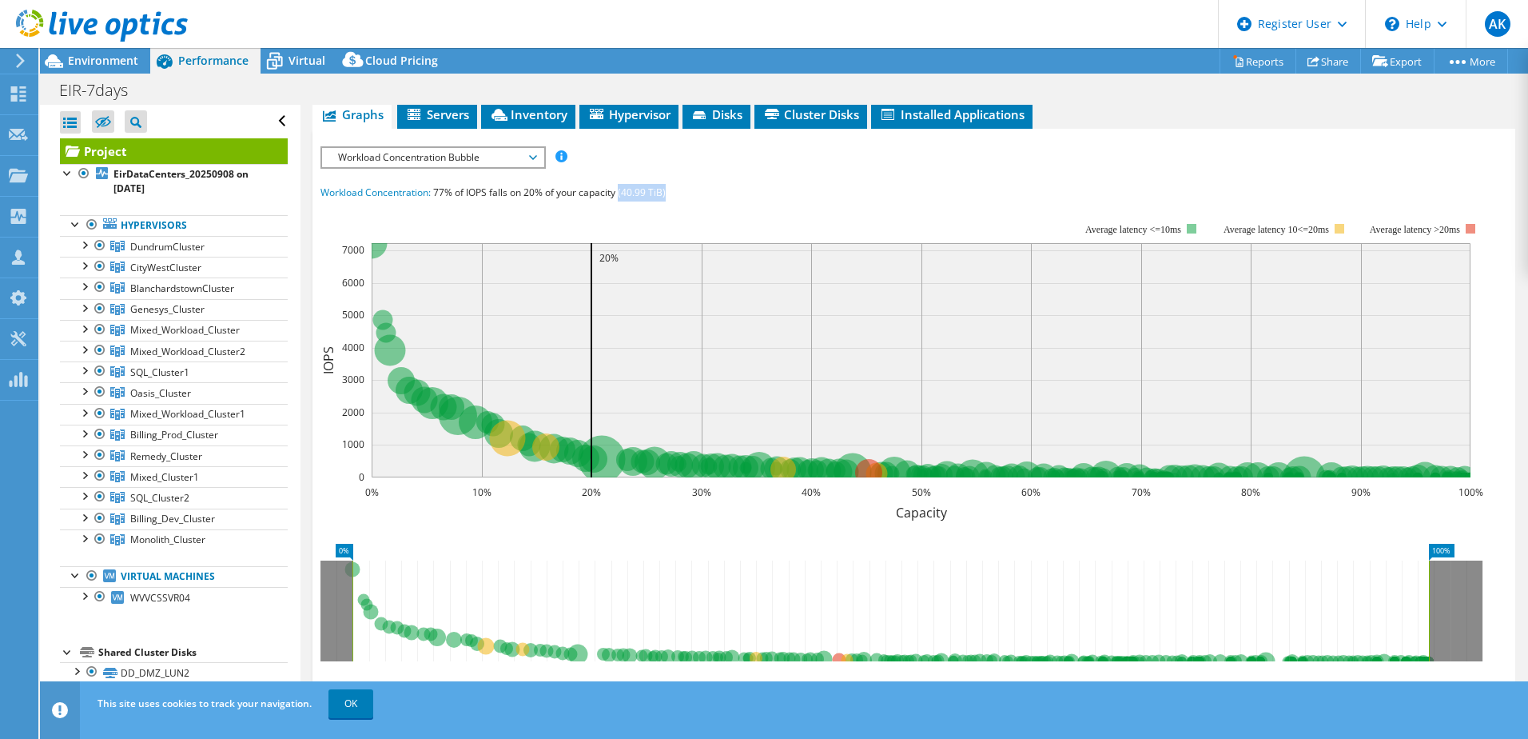
click at [670, 184] on div "Workload Concentration: 77% of IOPS falls on 20% of your capacity (40.99 TiB)" at bounding box center [914, 193] width 1187 height 18
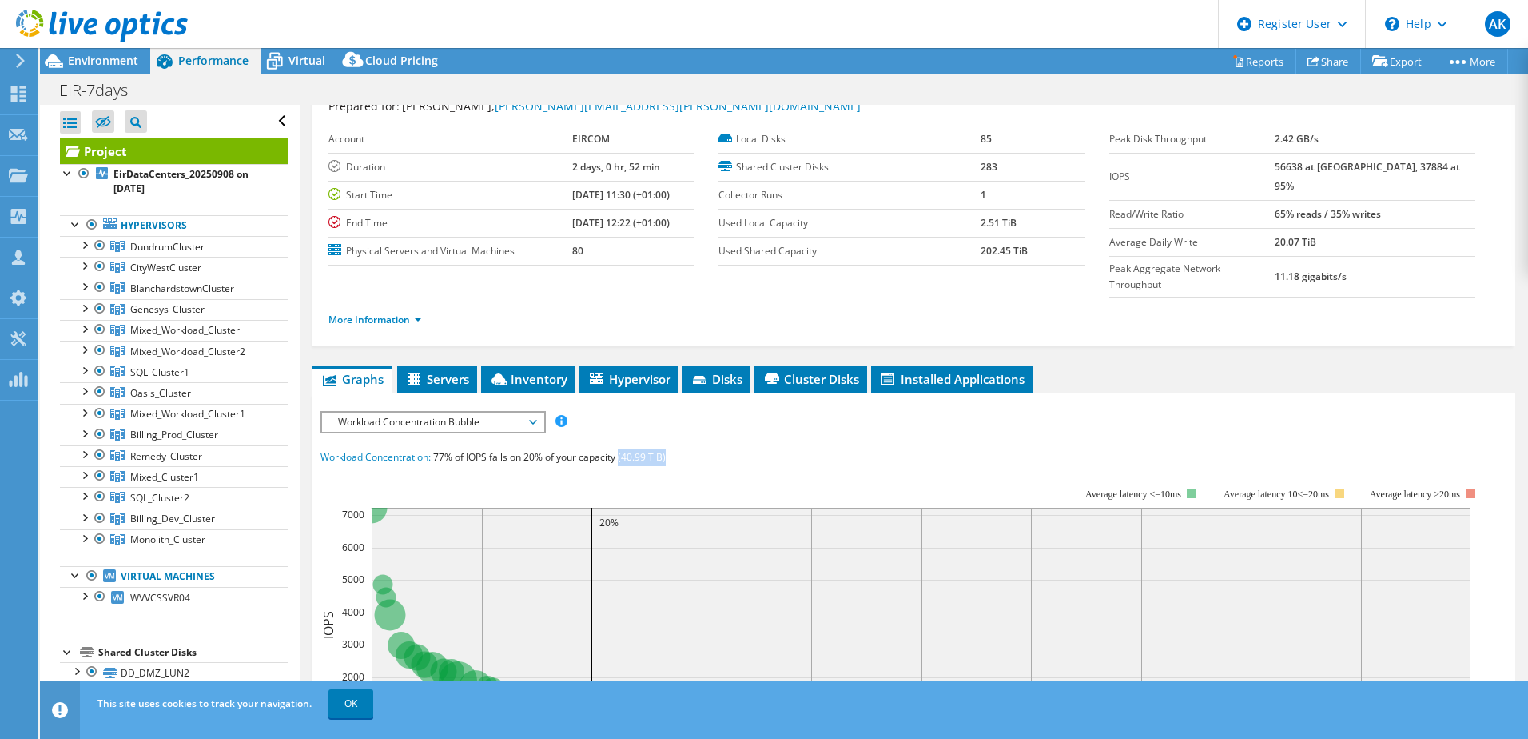
scroll to position [0, 0]
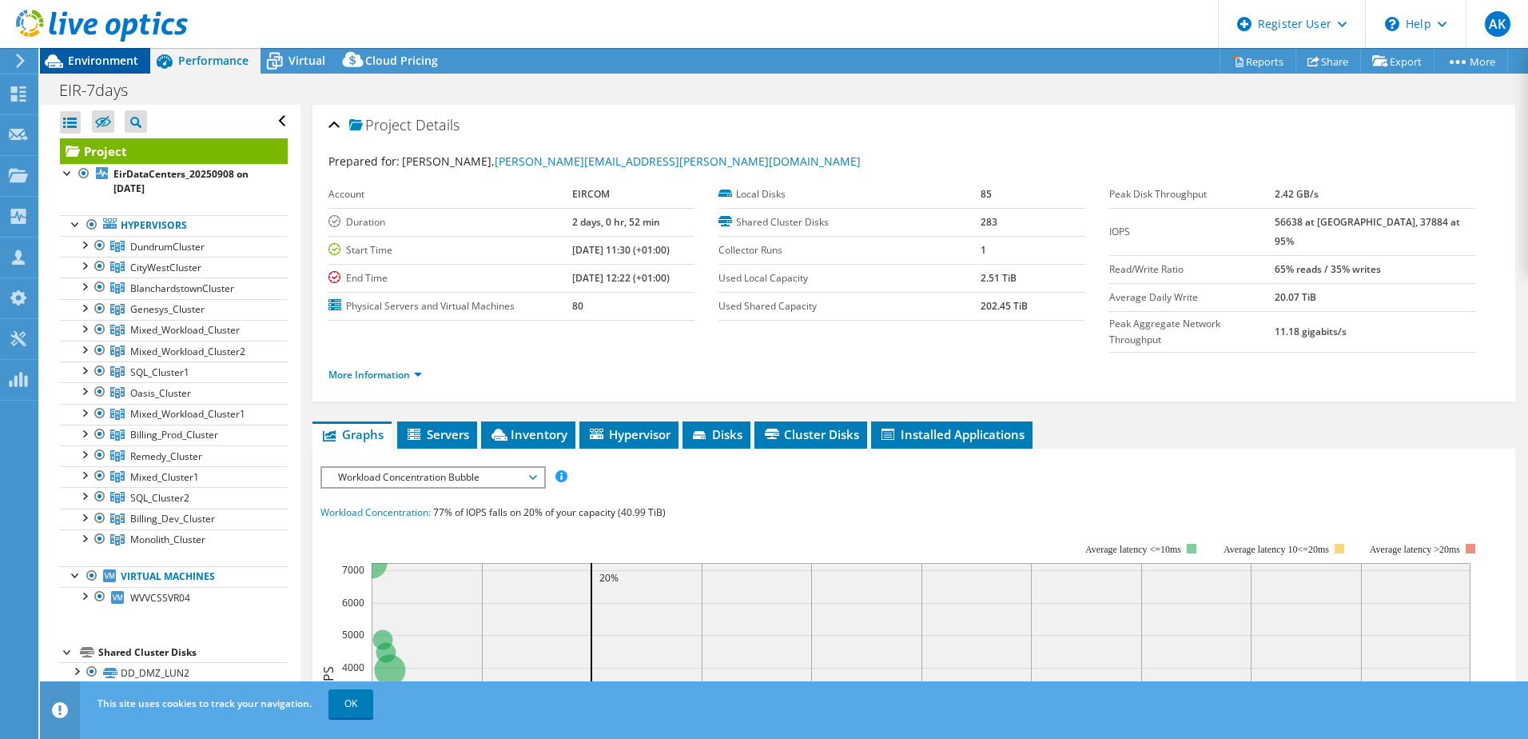
click at [111, 67] on span "Environment" at bounding box center [103, 60] width 70 height 15
